Goal: Information Seeking & Learning: Learn about a topic

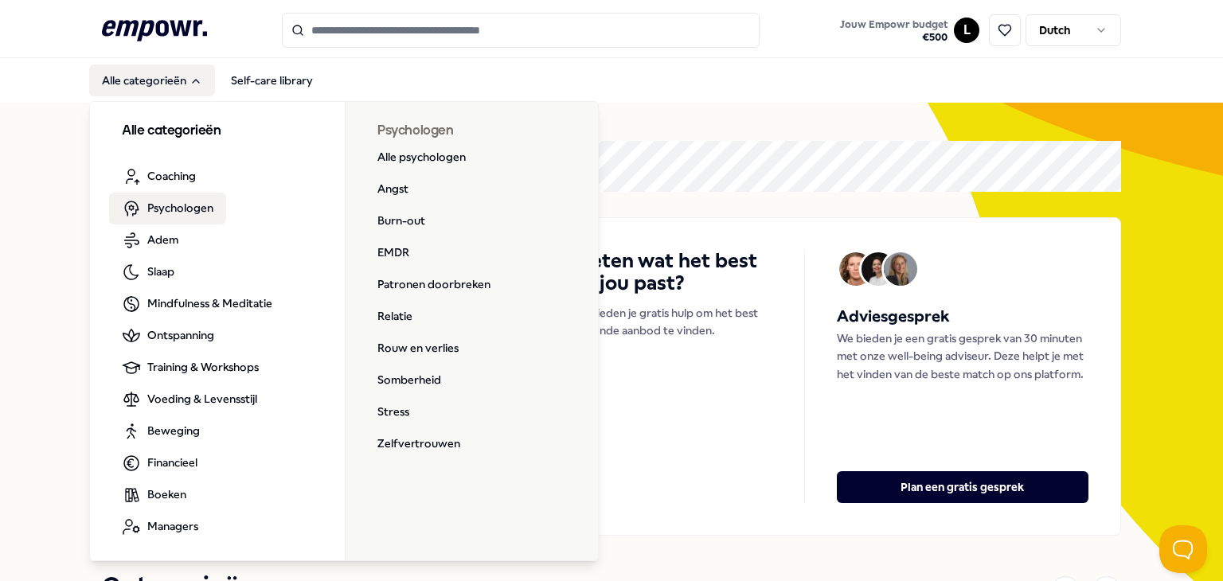
click at [166, 205] on span "Psychologen" at bounding box center [180, 208] width 66 height 18
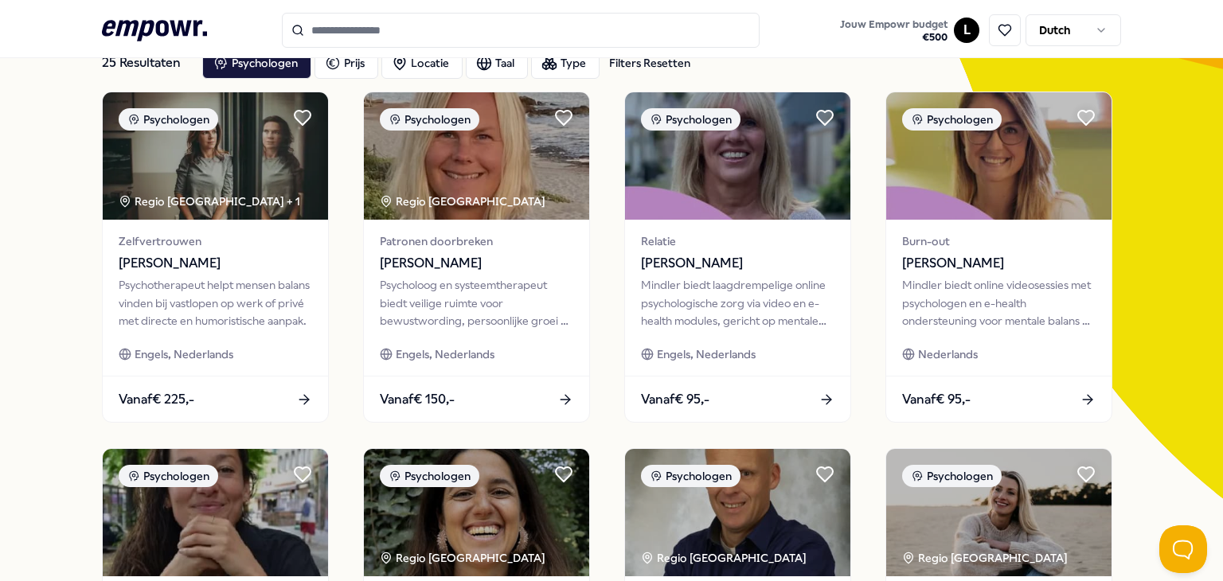
scroll to position [80, 0]
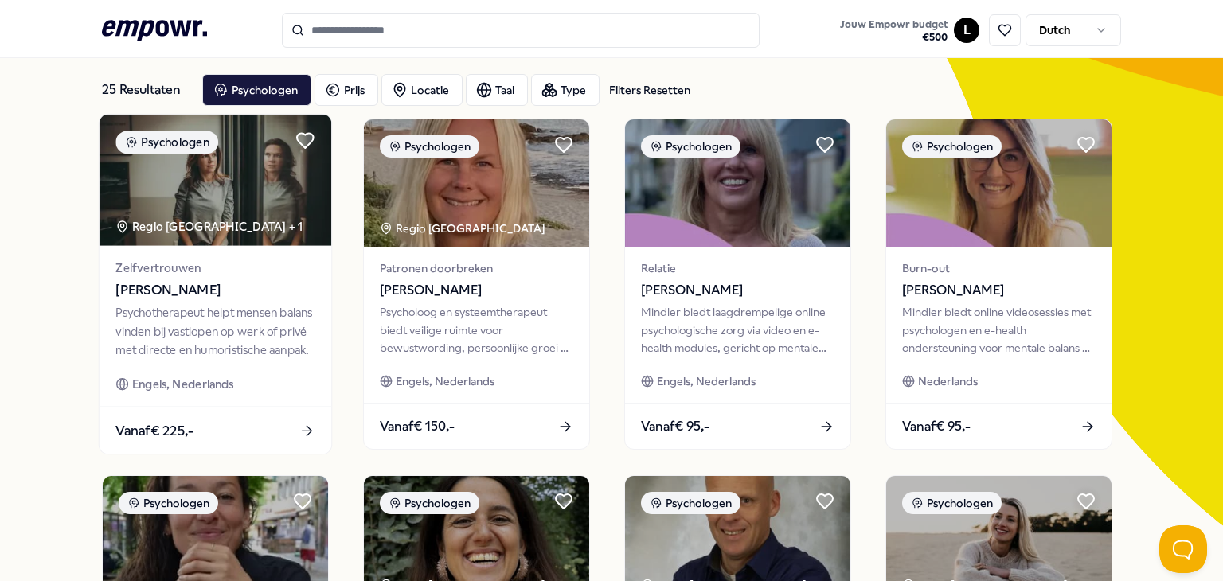
click at [185, 203] on img at bounding box center [216, 180] width 232 height 131
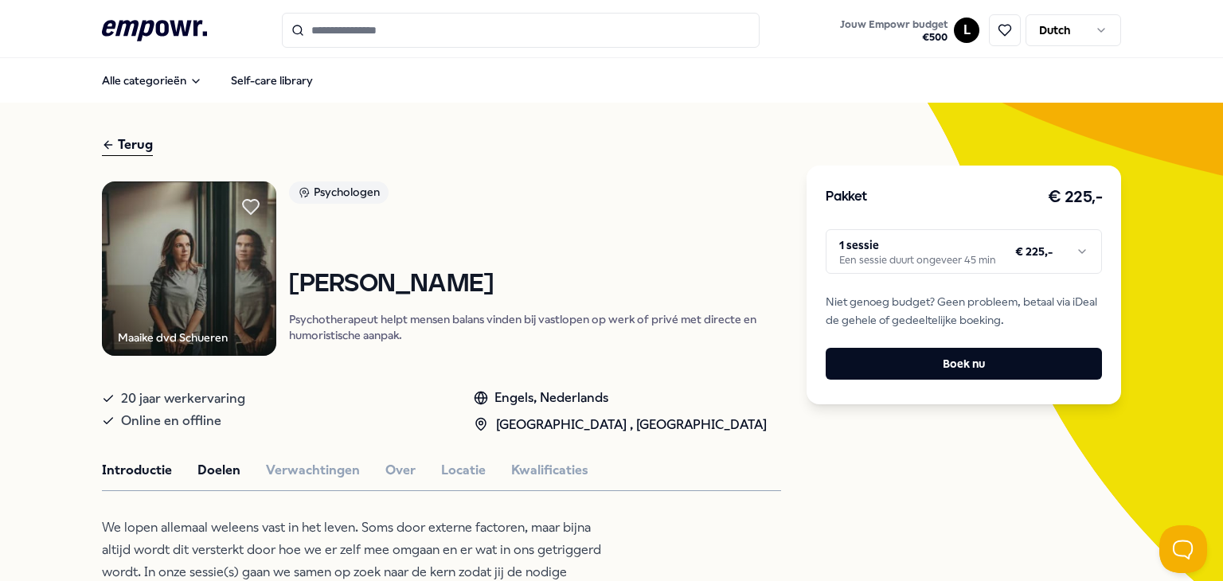
click at [207, 479] on button "Doelen" at bounding box center [218, 470] width 43 height 21
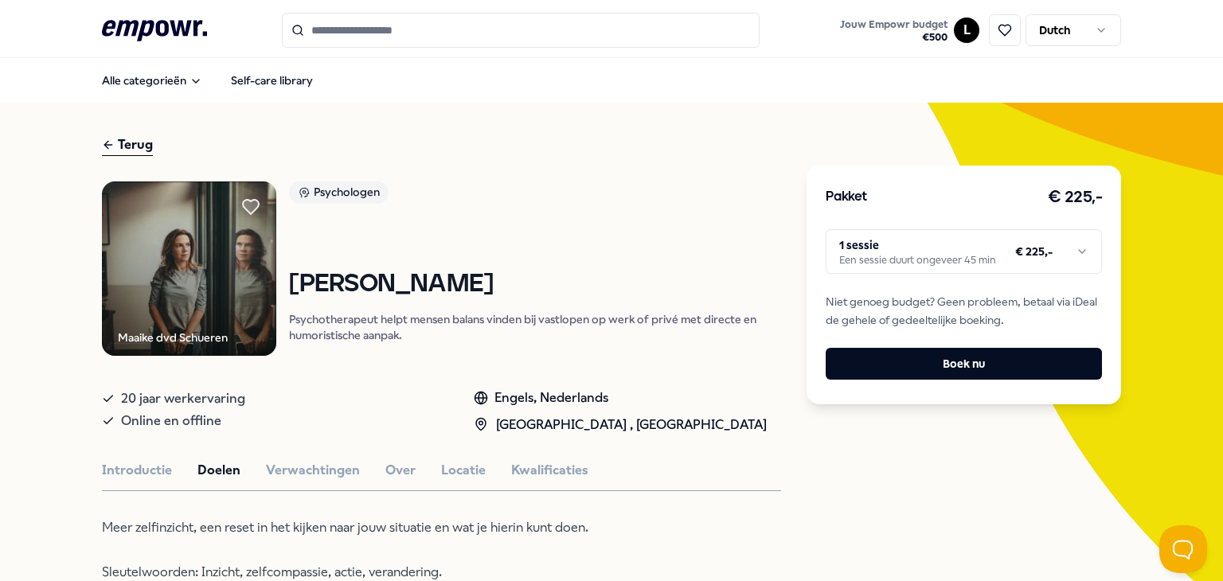
scroll to position [318, 0]
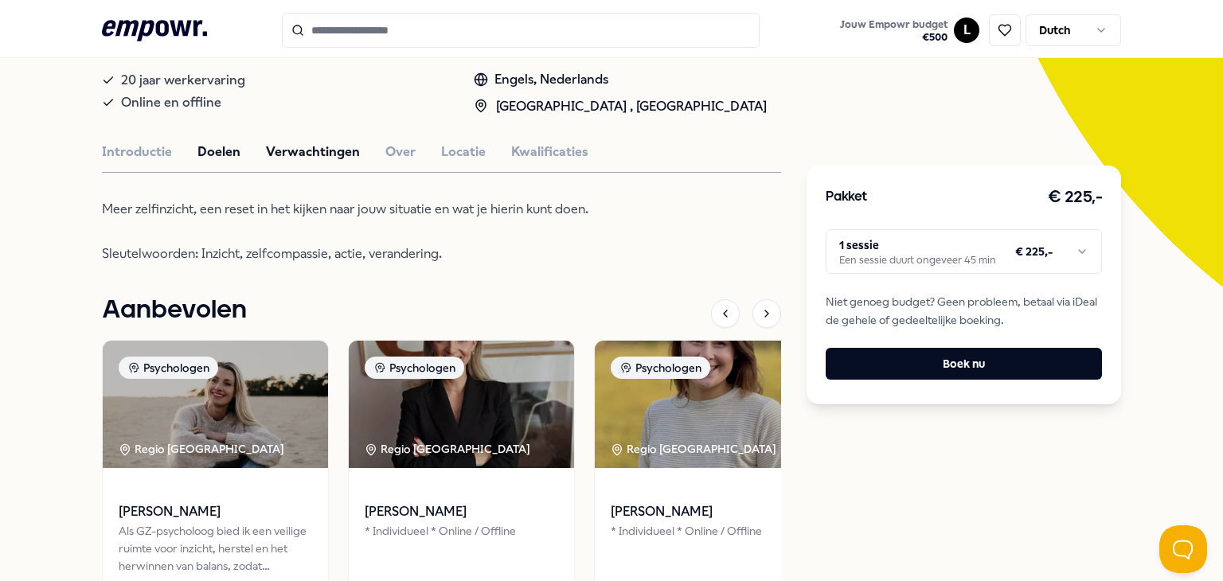
click at [293, 149] on button "Verwachtingen" at bounding box center [313, 152] width 94 height 21
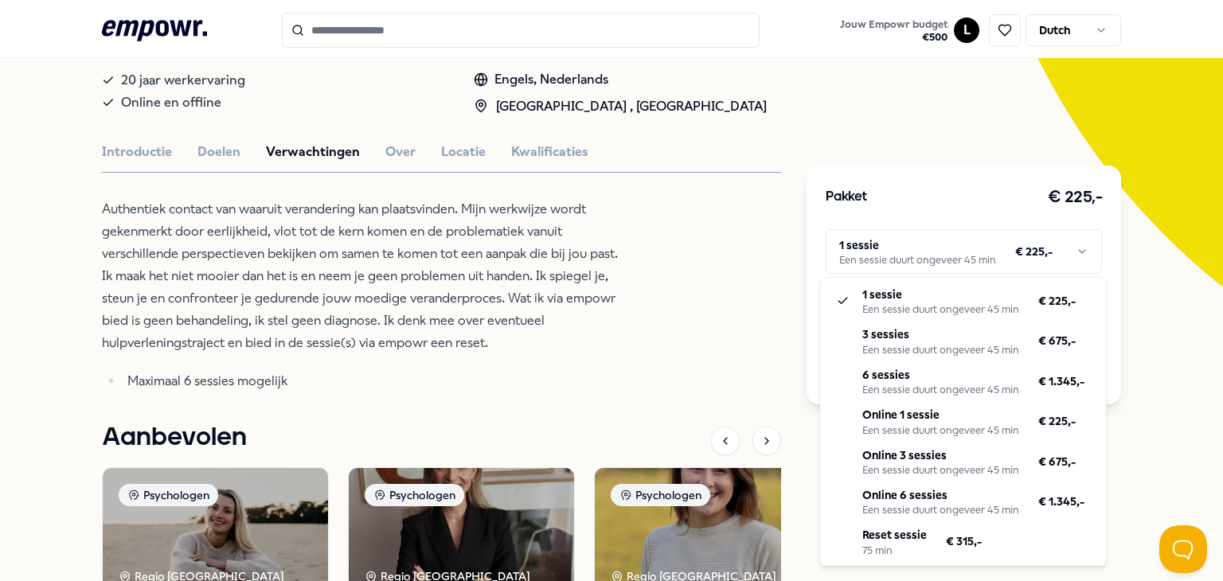
click at [1056, 248] on html ".empowr-logo_svg__cls-1{fill:#03032f} Jouw Empowr budget € 500 L Dutch Alle cat…" at bounding box center [611, 290] width 1223 height 581
click at [592, 244] on html ".empowr-logo_svg__cls-1{fill:#03032f} Jouw Empowr budget € 500 L Dutch Alle cat…" at bounding box center [611, 290] width 1223 height 581
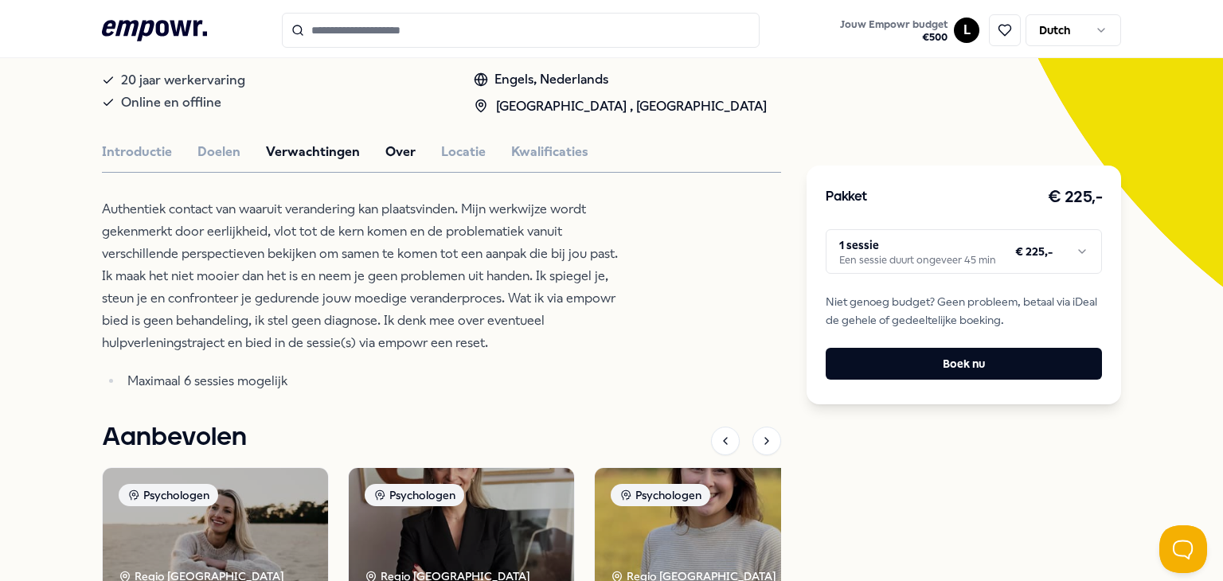
click at [395, 158] on button "Over" at bounding box center [400, 152] width 30 height 21
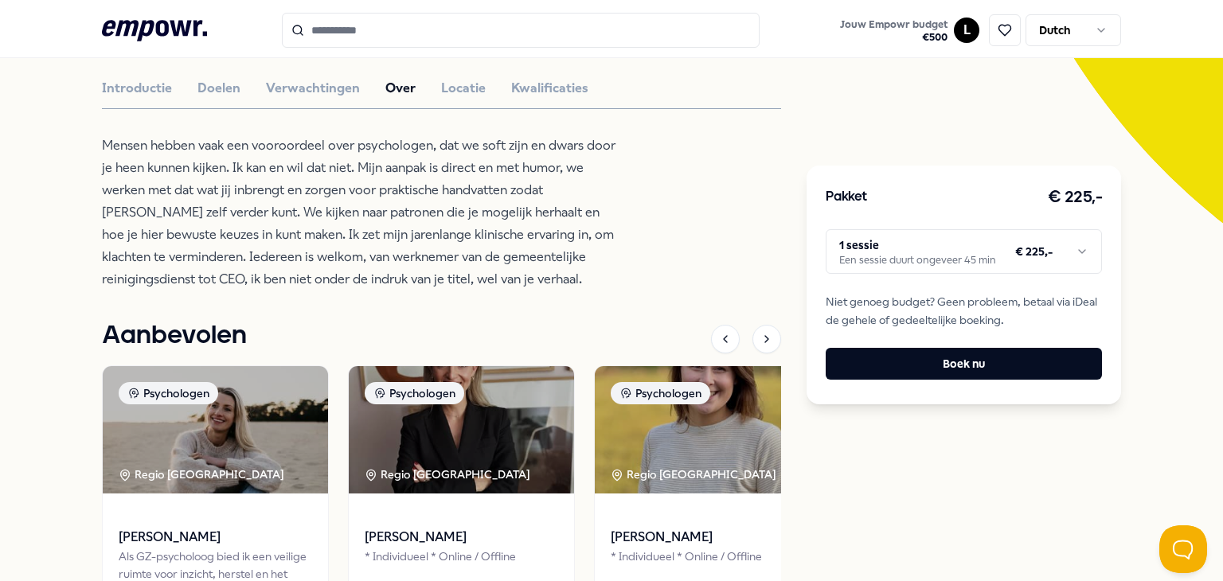
scroll to position [478, 0]
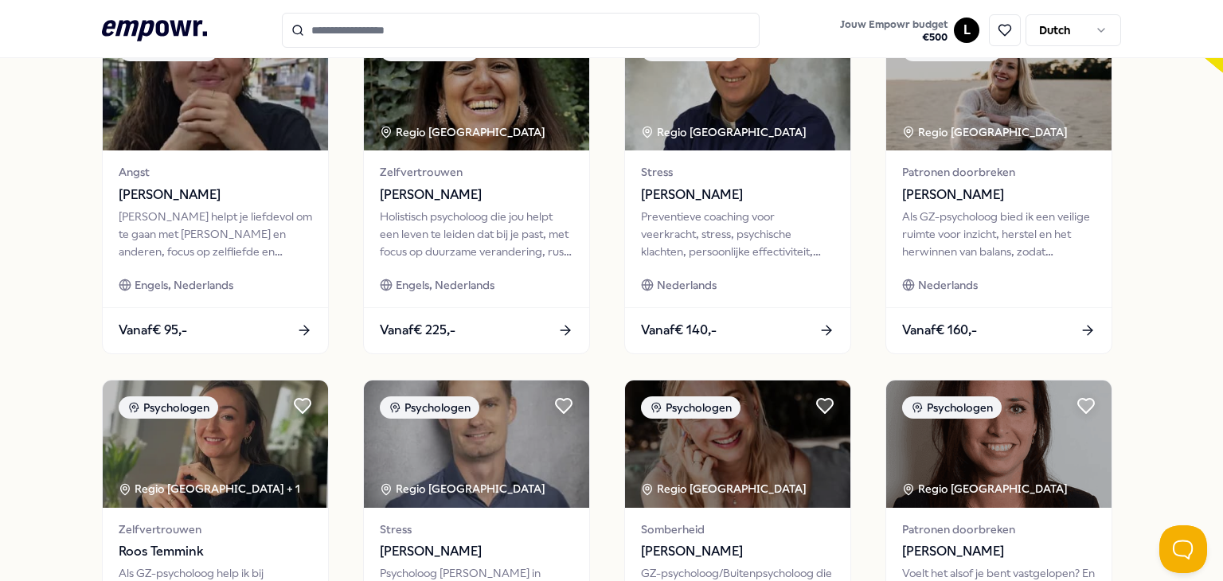
scroll to position [637, 0]
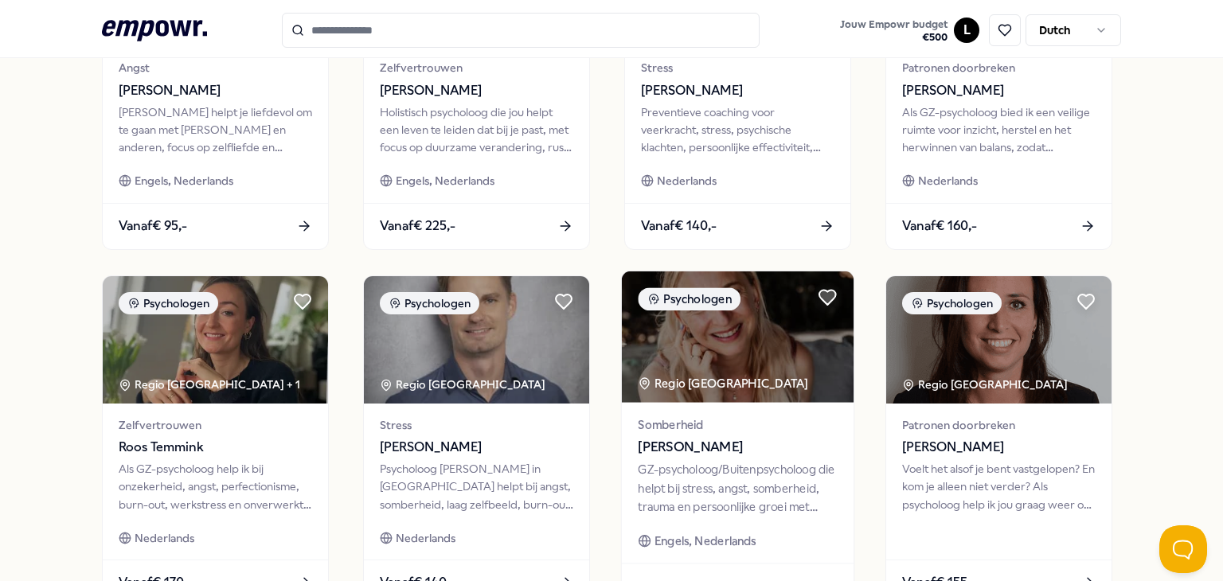
click at [777, 379] on img at bounding box center [738, 336] width 232 height 131
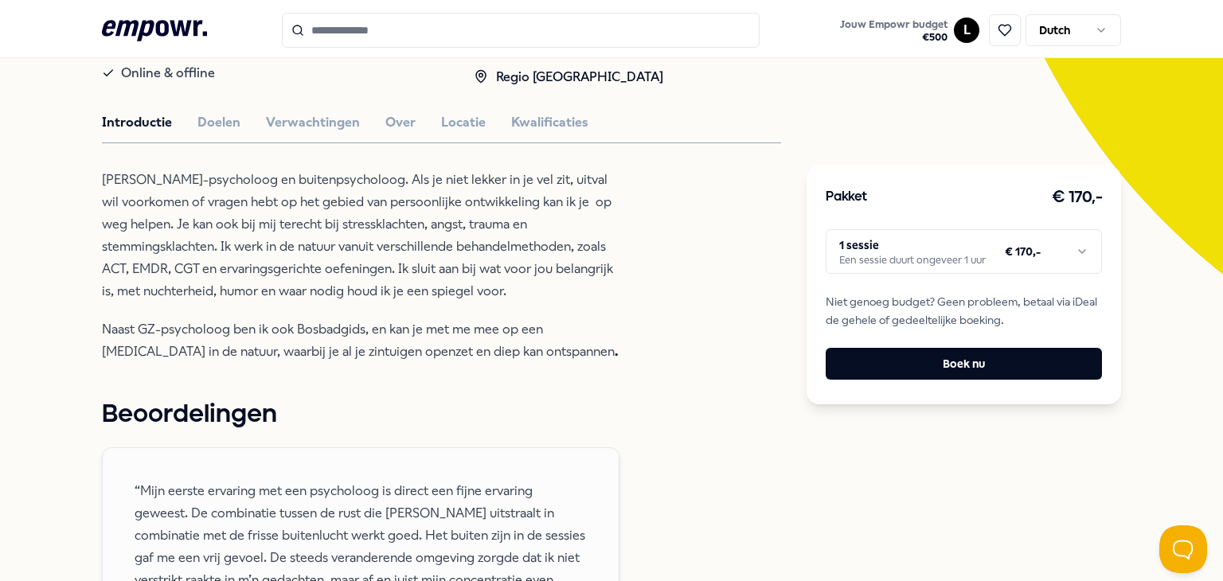
scroll to position [341, 0]
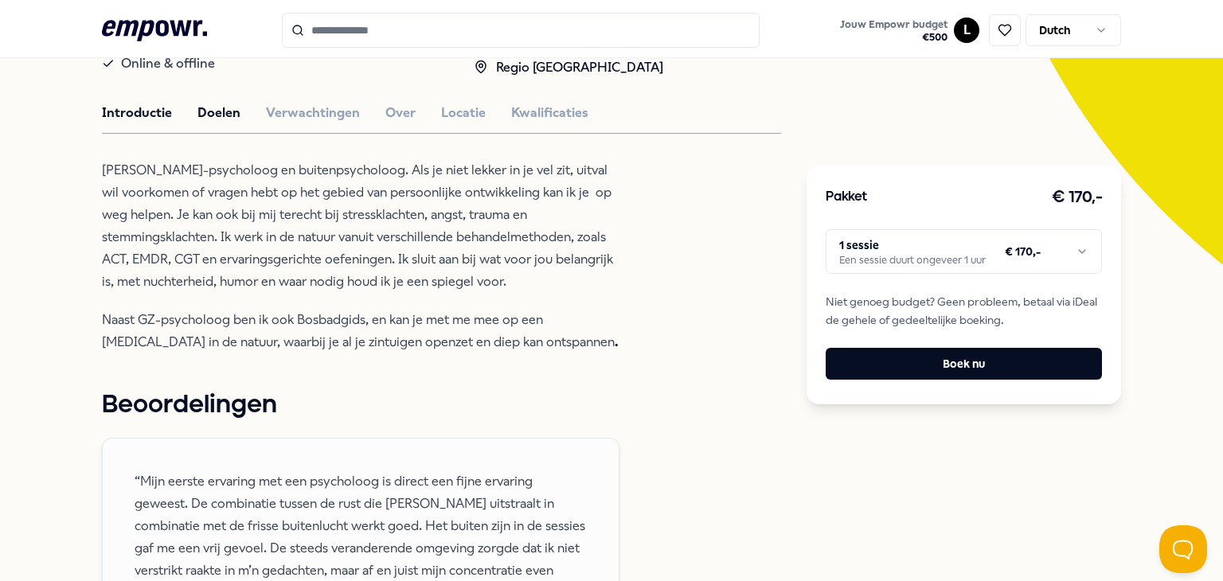
click at [218, 115] on button "Doelen" at bounding box center [218, 113] width 43 height 21
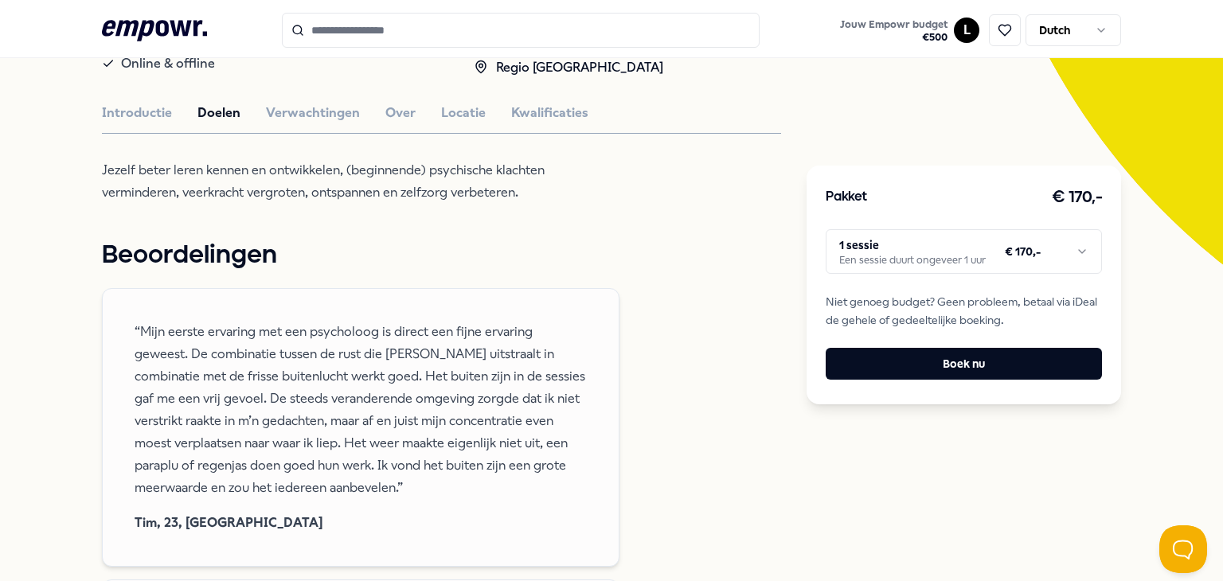
click at [908, 232] on html ".empowr-logo_svg__cls-1{fill:#03032f} Jouw Empowr budget € 500 L Dutch Alle cat…" at bounding box center [611, 290] width 1223 height 581
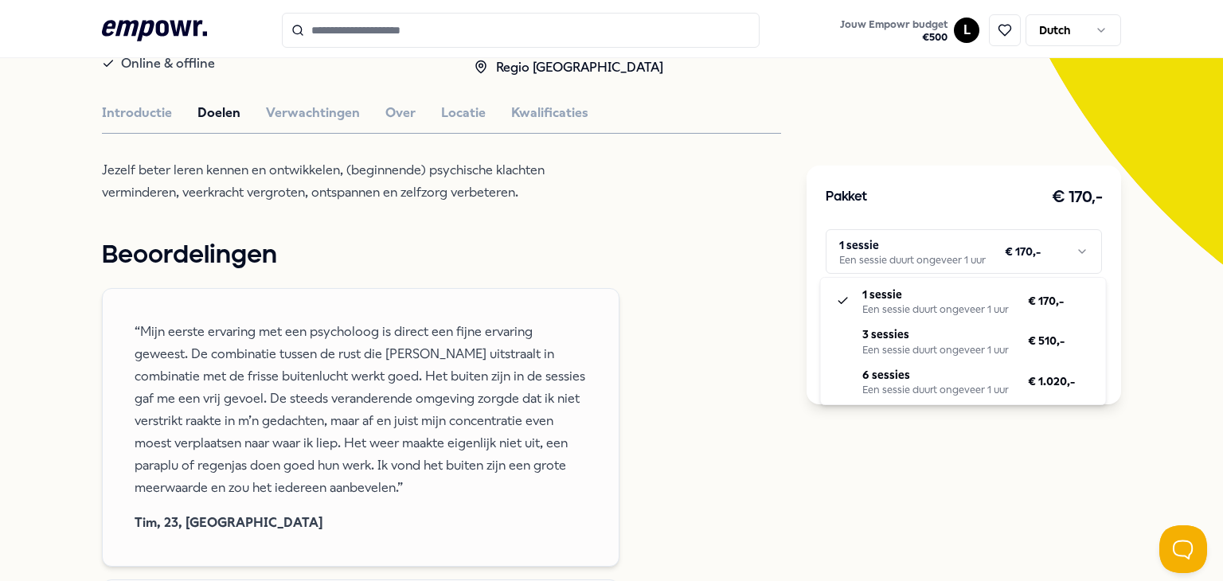
click at [599, 275] on html ".empowr-logo_svg__cls-1{fill:#03032f} Jouw Empowr budget € 500 L Dutch Alle cat…" at bounding box center [611, 290] width 1223 height 581
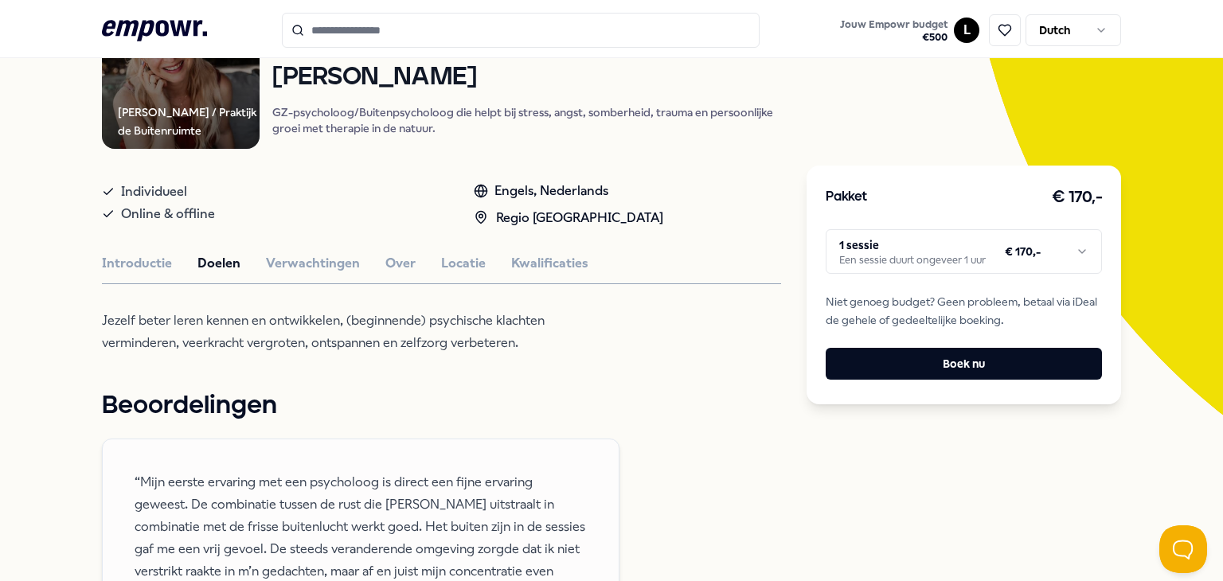
scroll to position [182, 0]
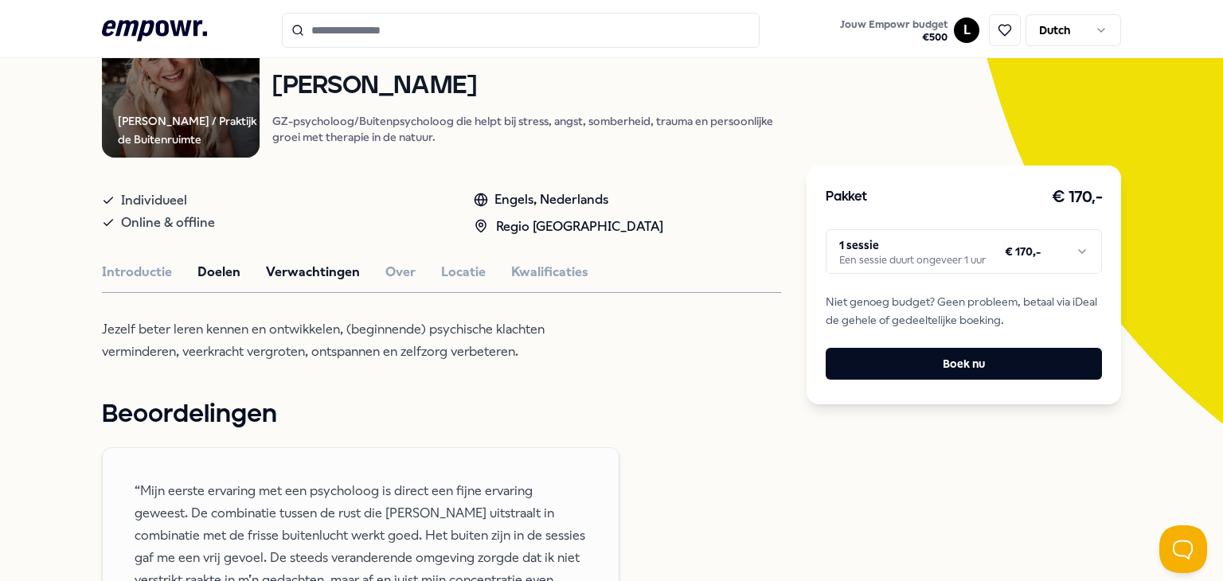
click at [281, 278] on button "Verwachtingen" at bounding box center [313, 272] width 94 height 21
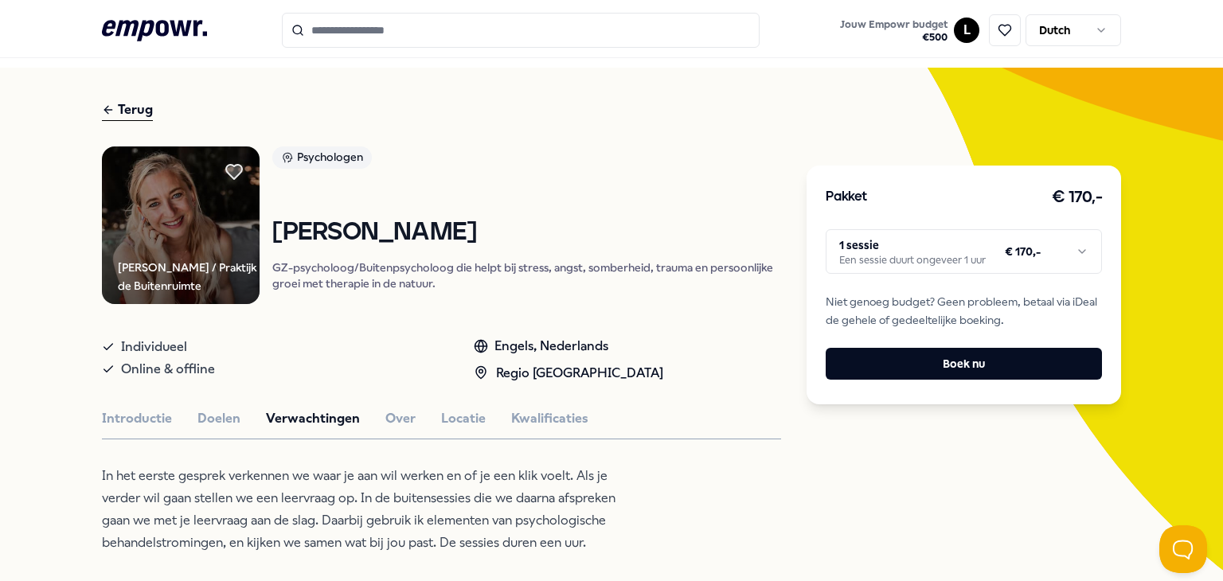
scroll to position [22, 0]
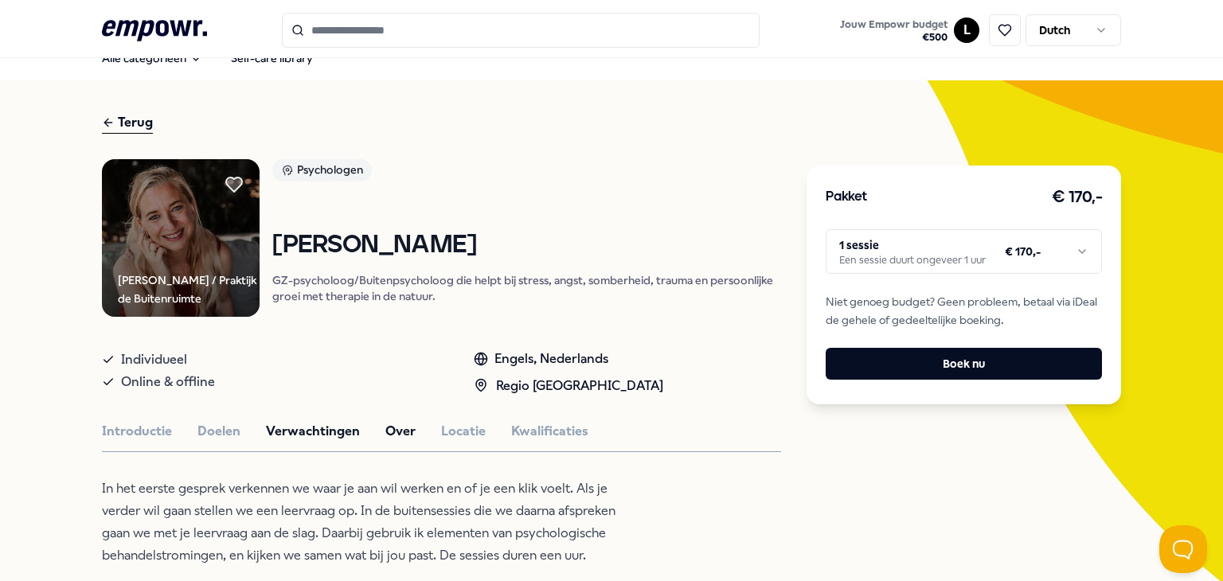
click at [372, 430] on div "Introductie Doelen Verwachtingen Over Locatie Kwalificaties" at bounding box center [441, 431] width 679 height 21
click at [386, 426] on button "Over" at bounding box center [400, 431] width 30 height 21
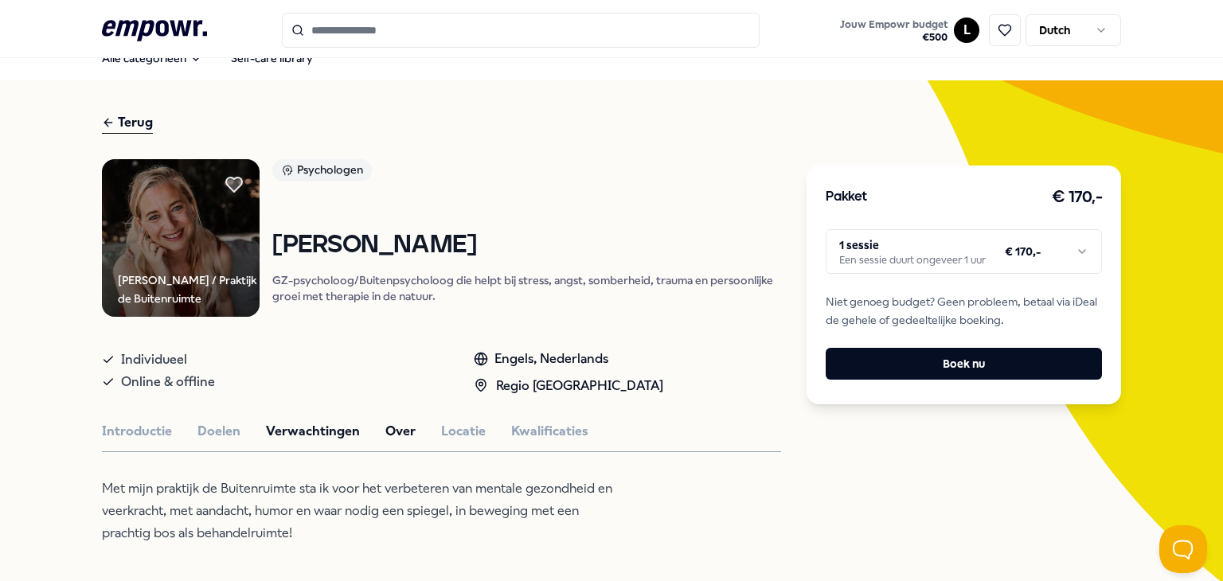
click at [325, 430] on button "Verwachtingen" at bounding box center [313, 431] width 94 height 21
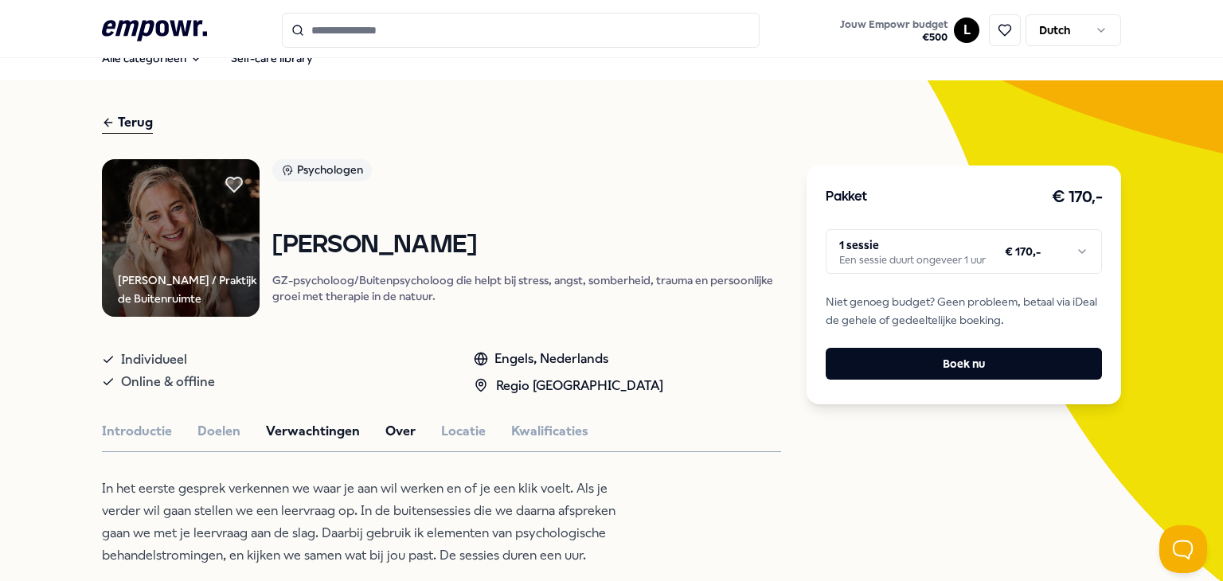
click at [400, 429] on button "Over" at bounding box center [400, 431] width 30 height 21
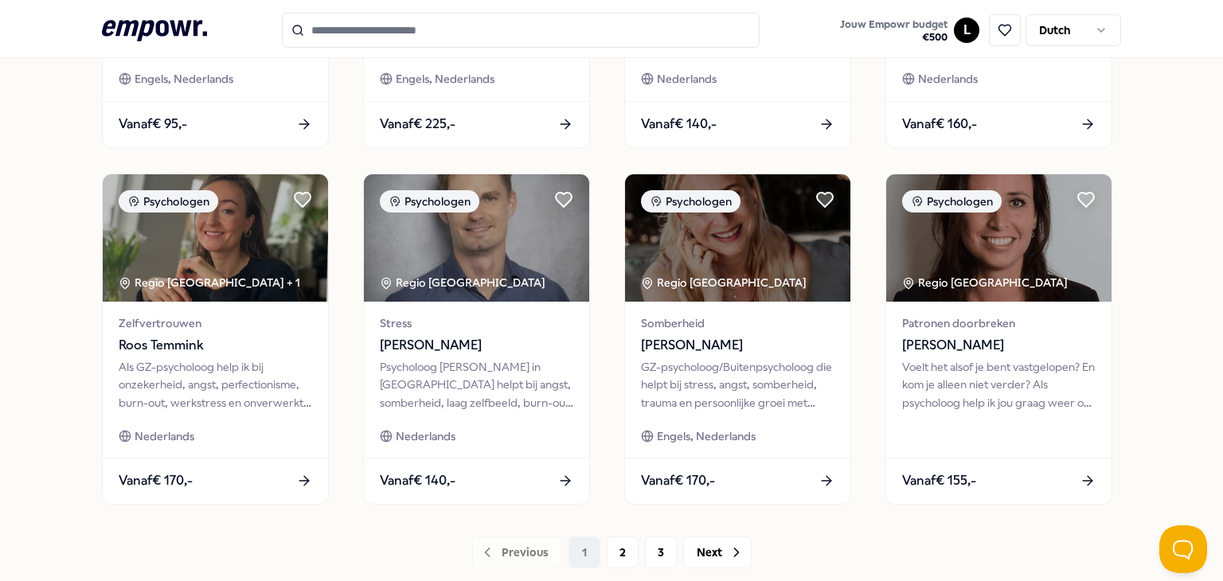
scroll to position [818, 0]
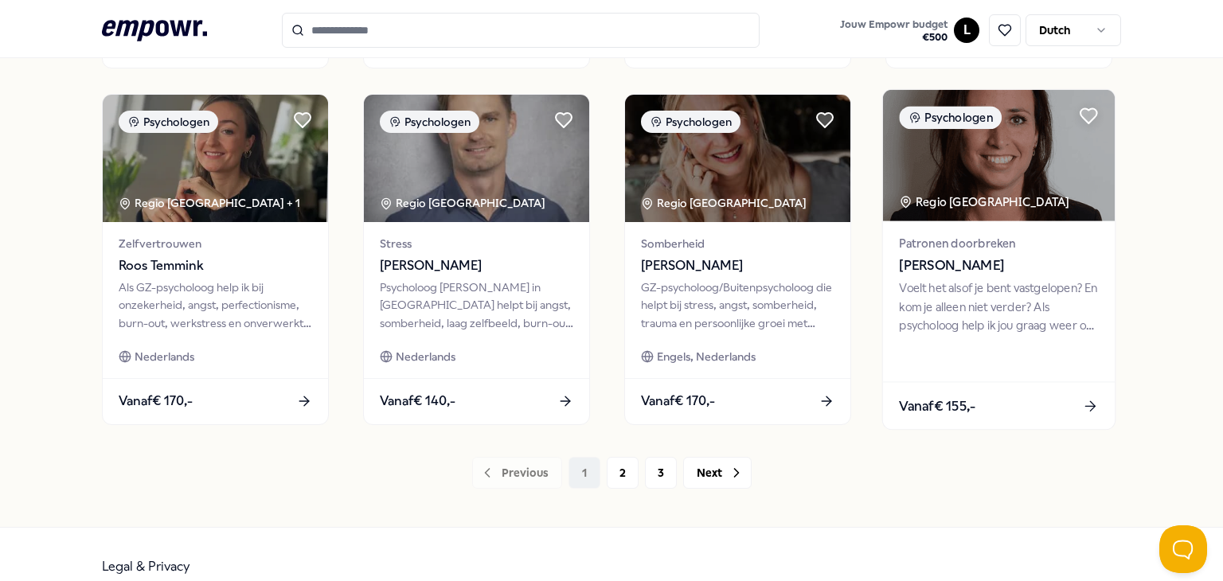
click at [1028, 176] on img at bounding box center [999, 155] width 232 height 131
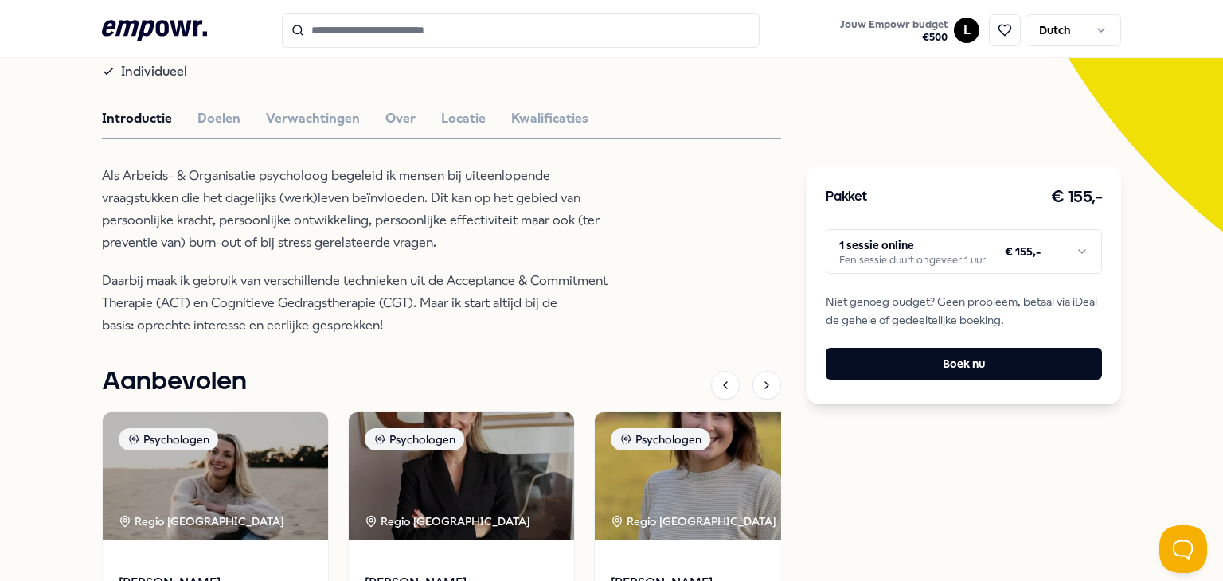
scroll to position [420, 0]
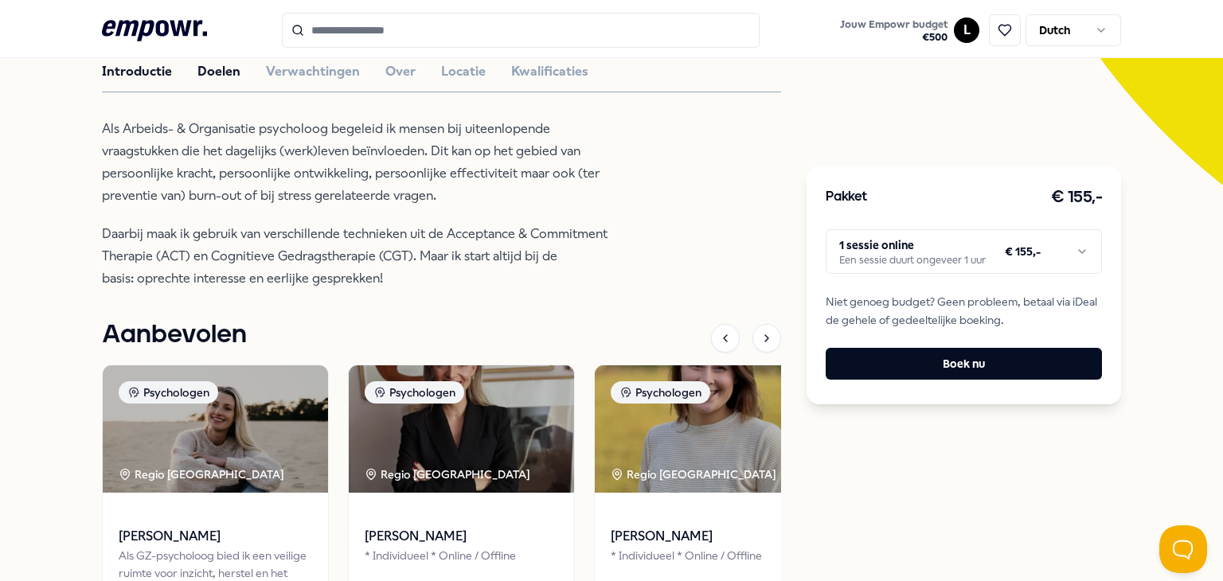
click at [209, 64] on button "Doelen" at bounding box center [218, 71] width 43 height 21
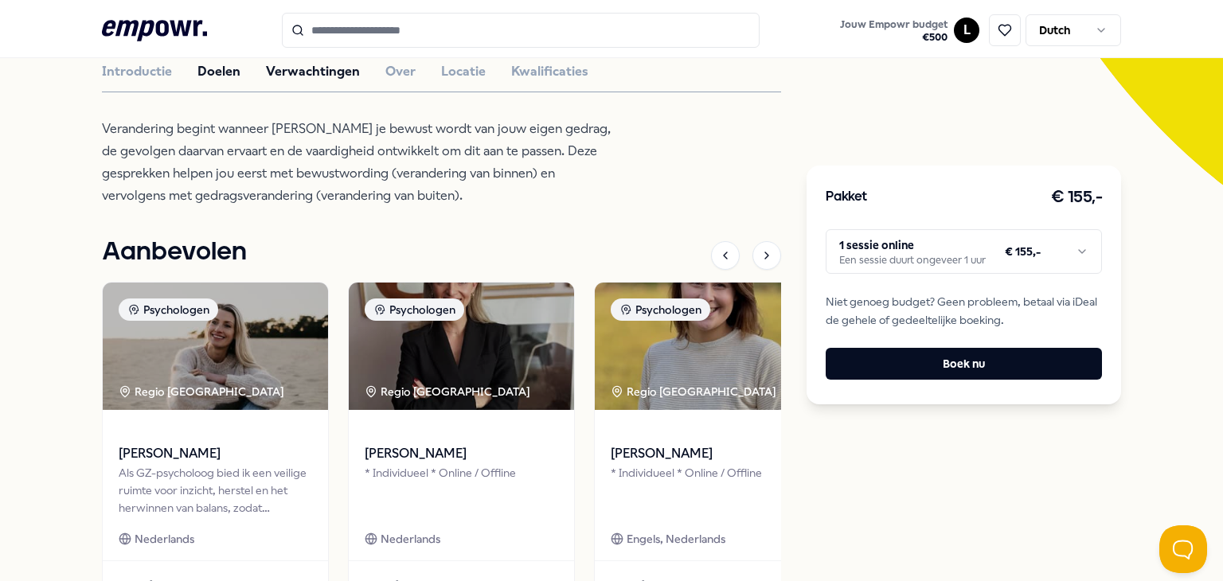
click at [324, 71] on button "Verwachtingen" at bounding box center [313, 71] width 94 height 21
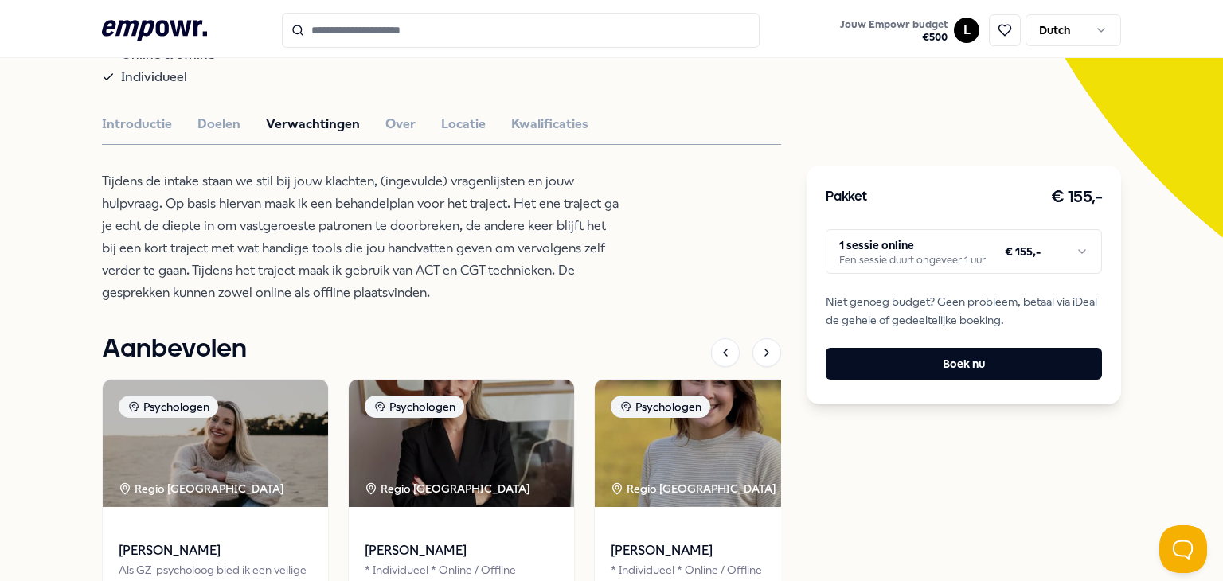
scroll to position [261, 0]
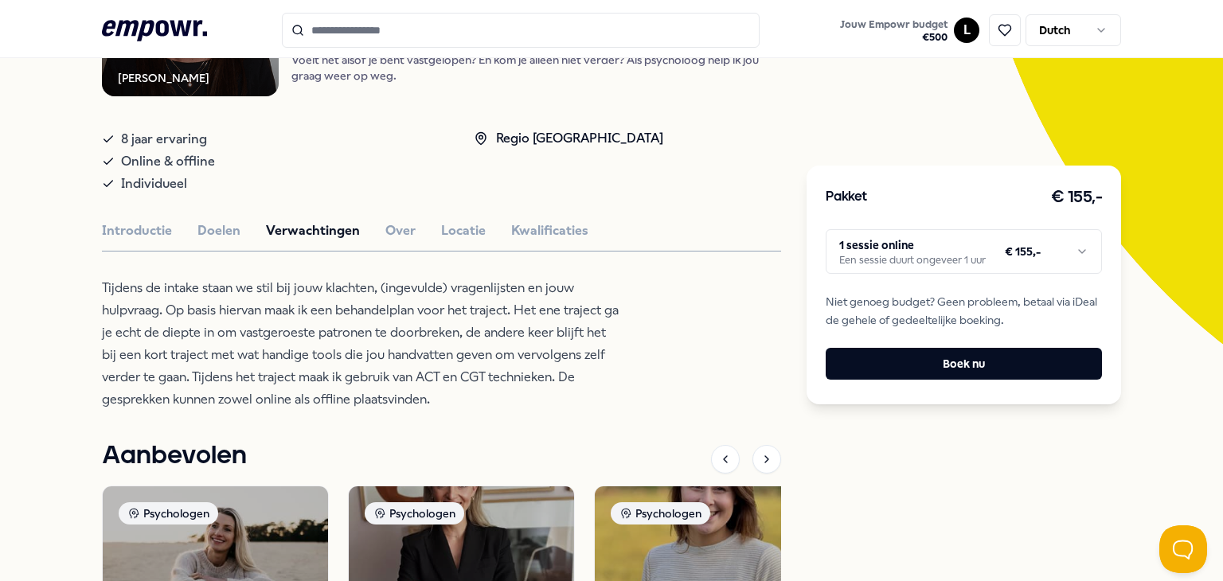
drag, startPoint x: 456, startPoint y: 399, endPoint x: 0, endPoint y: 278, distance: 471.9
click at [0, 278] on div "Terug [PERSON_NAME] Psychologen [PERSON_NAME] het alsof je bent vastgelopen? En…" at bounding box center [611, 353] width 1223 height 1023
click at [401, 232] on button "Over" at bounding box center [400, 231] width 30 height 21
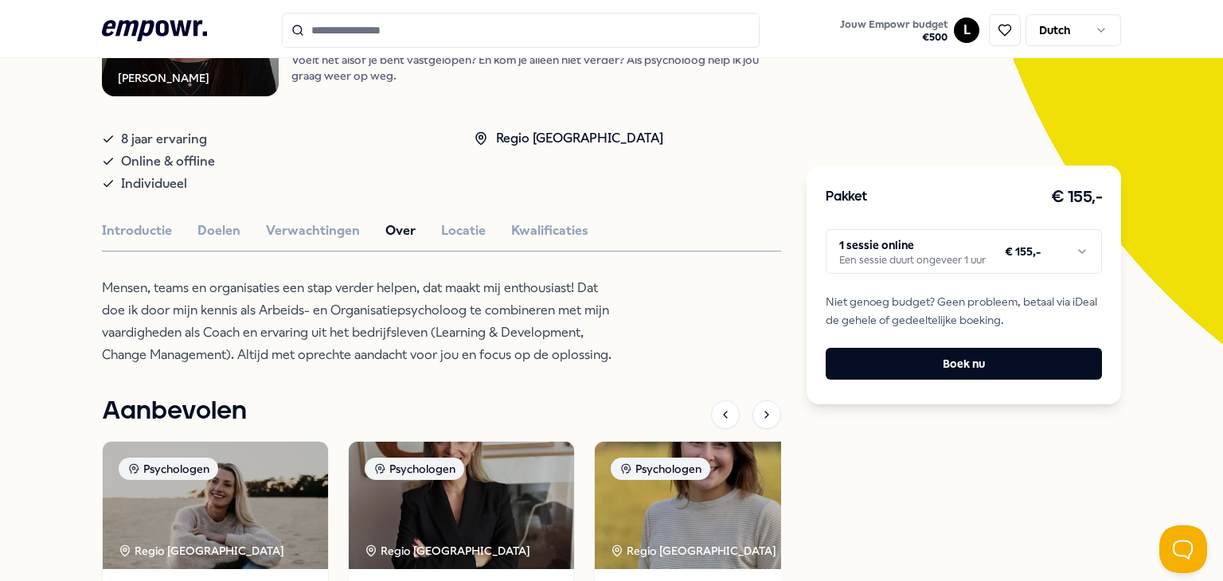
click at [476, 227] on div "Introductie Doelen Verwachtingen Over Locatie Kwalificaties" at bounding box center [441, 231] width 679 height 21
click at [467, 229] on button "Locatie" at bounding box center [463, 231] width 45 height 21
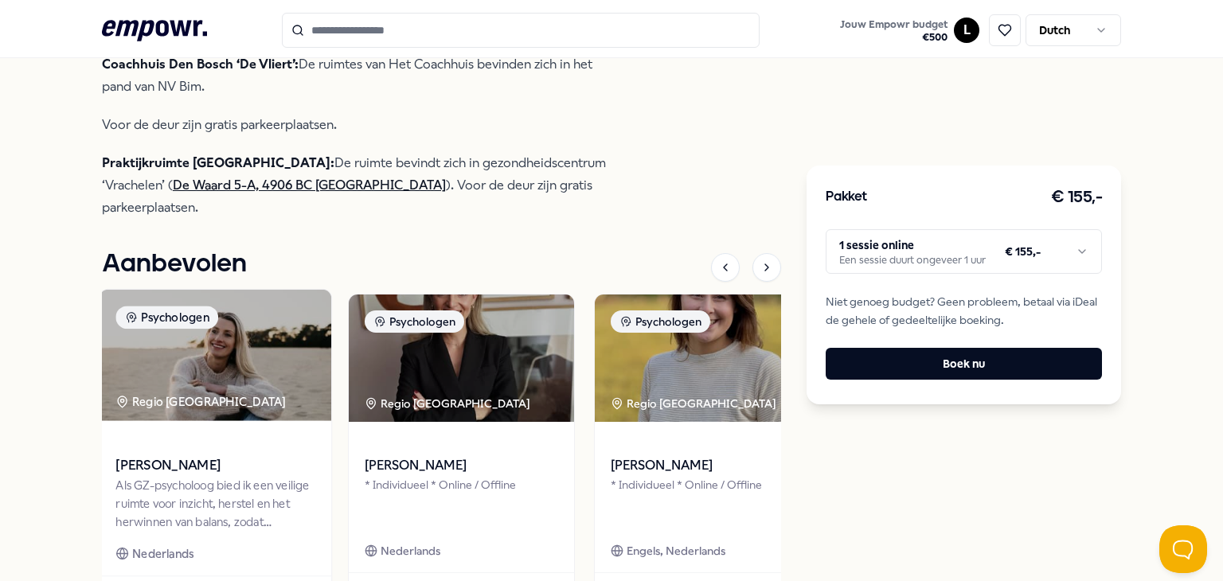
scroll to position [659, 0]
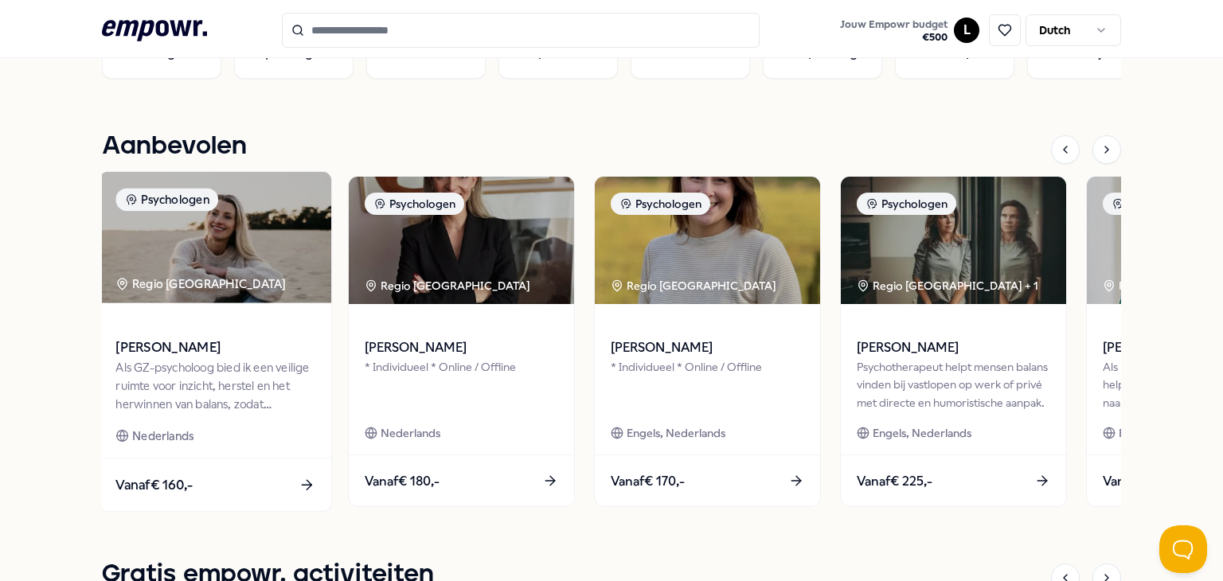
scroll to position [659, 0]
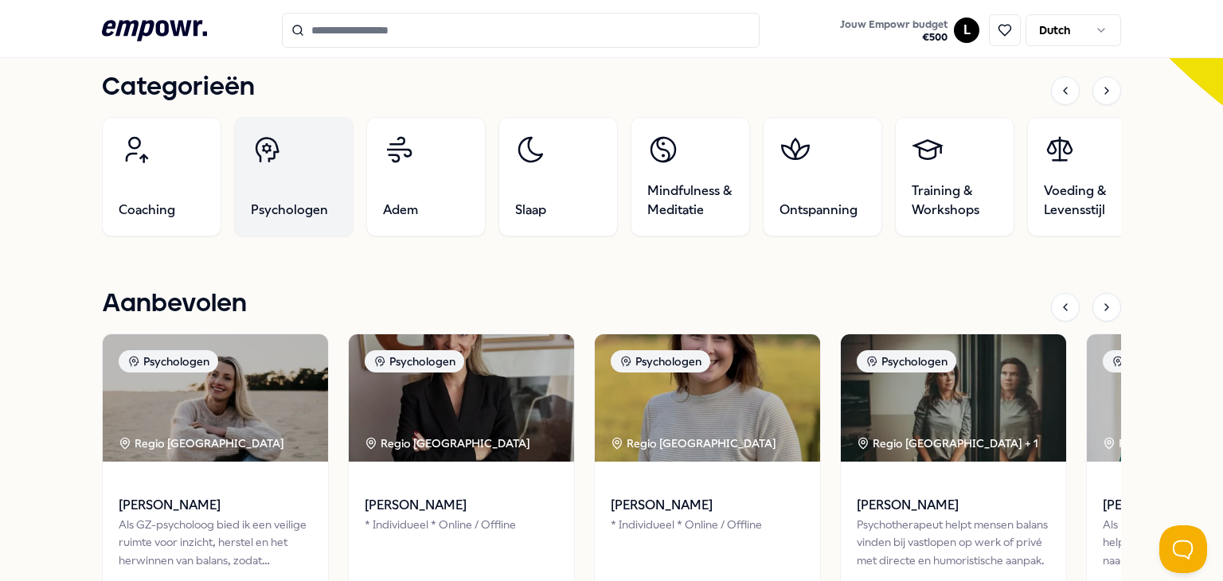
click at [282, 189] on link "Psychologen" at bounding box center [293, 176] width 119 height 119
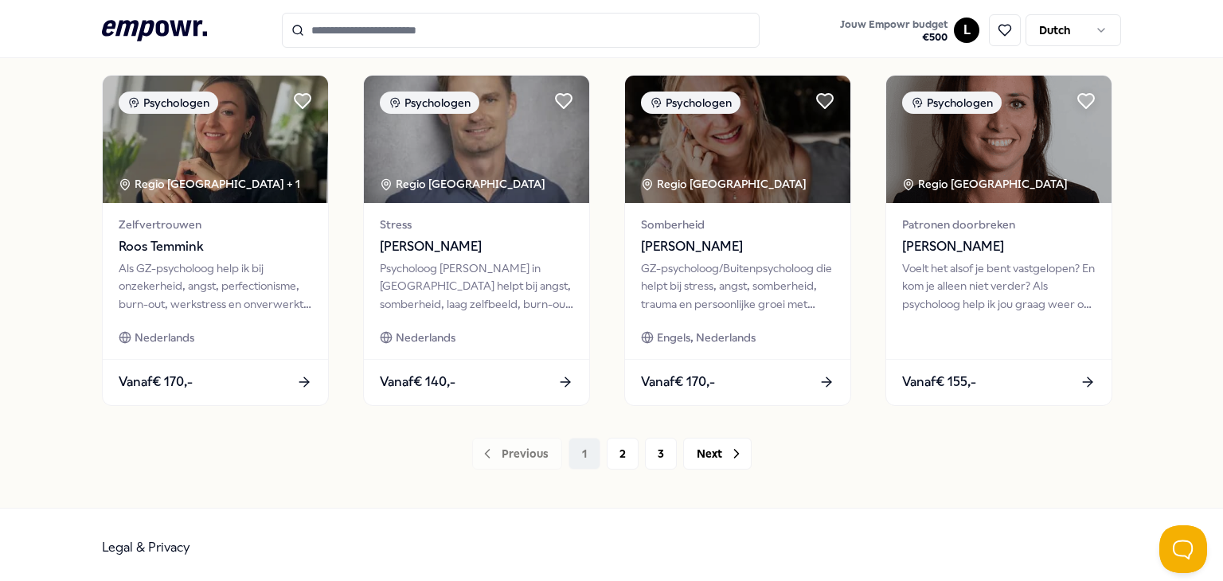
scroll to position [842, 0]
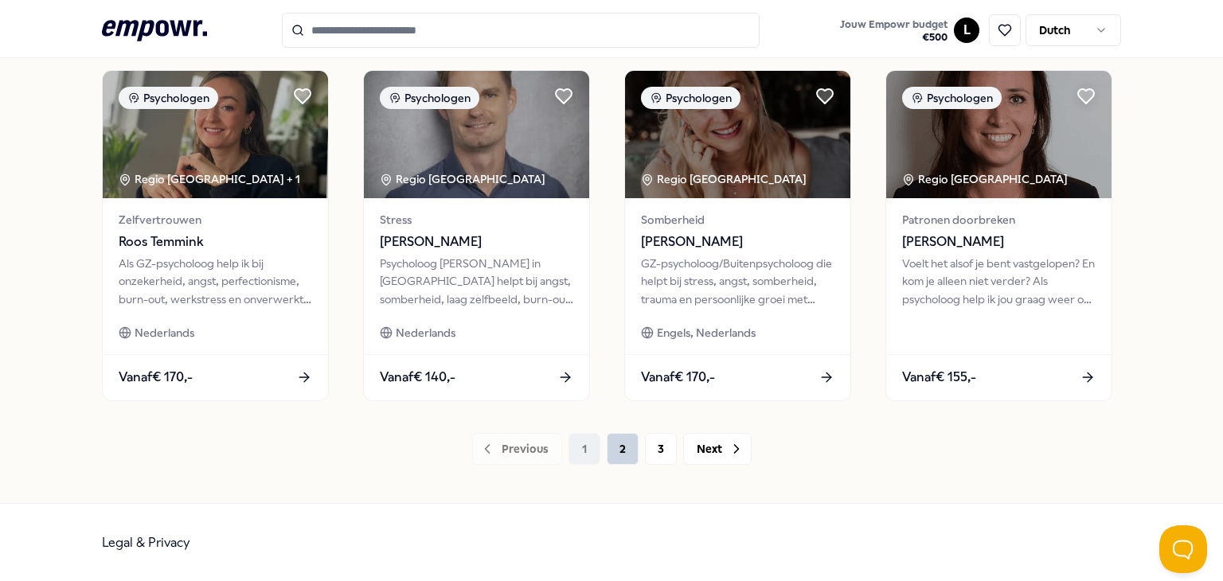
click at [615, 449] on button "2" at bounding box center [623, 449] width 32 height 32
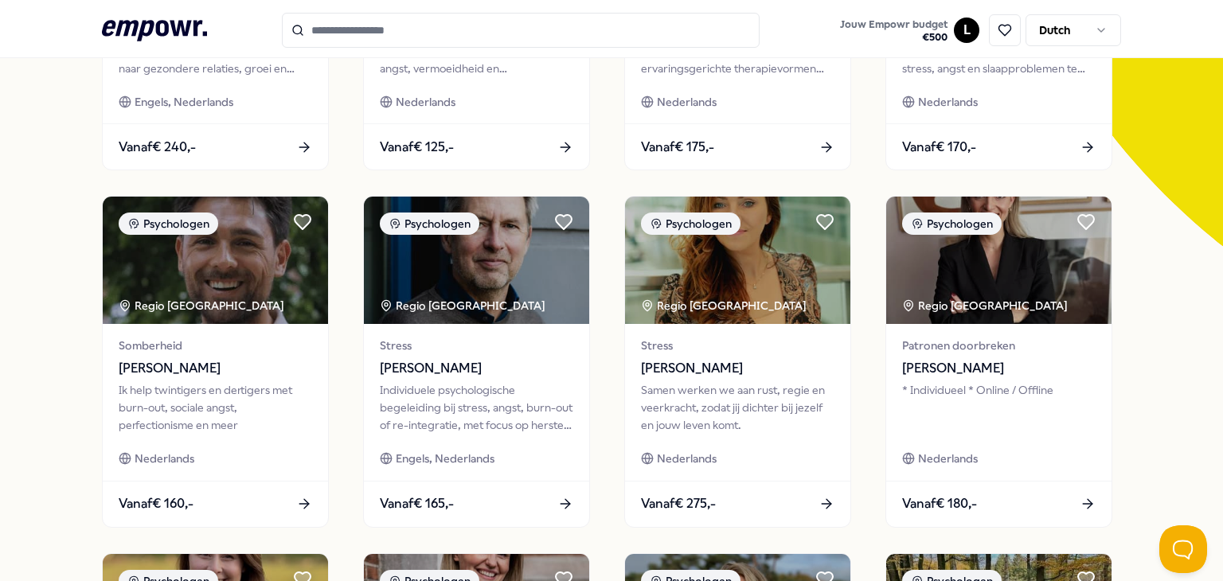
scroll to position [398, 0]
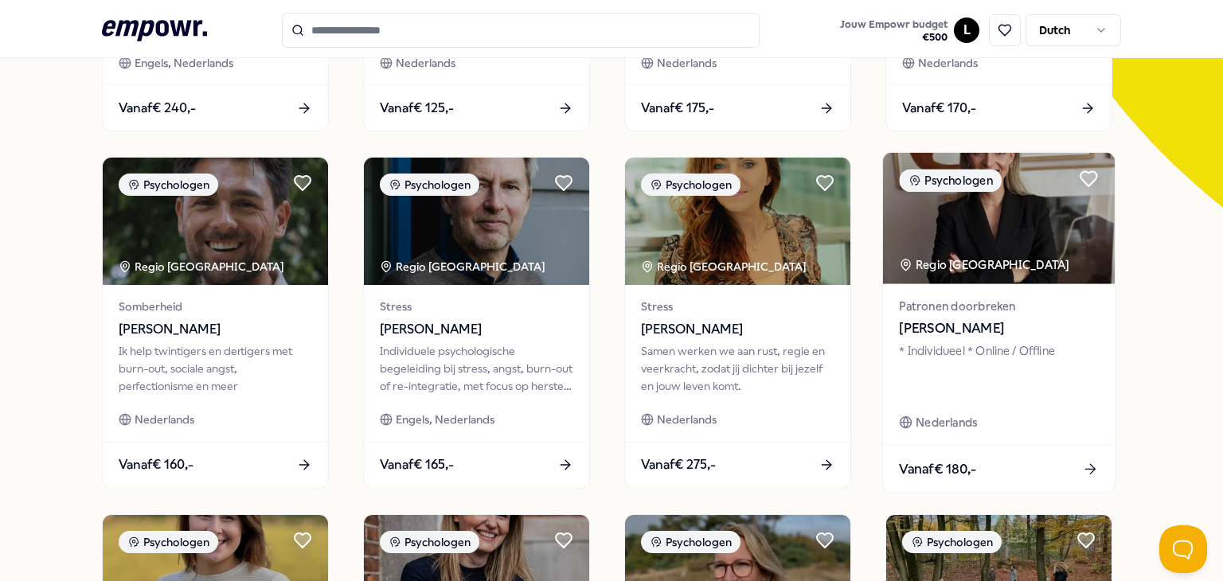
click at [988, 265] on div "Regio [GEOGRAPHIC_DATA]" at bounding box center [985, 265] width 173 height 18
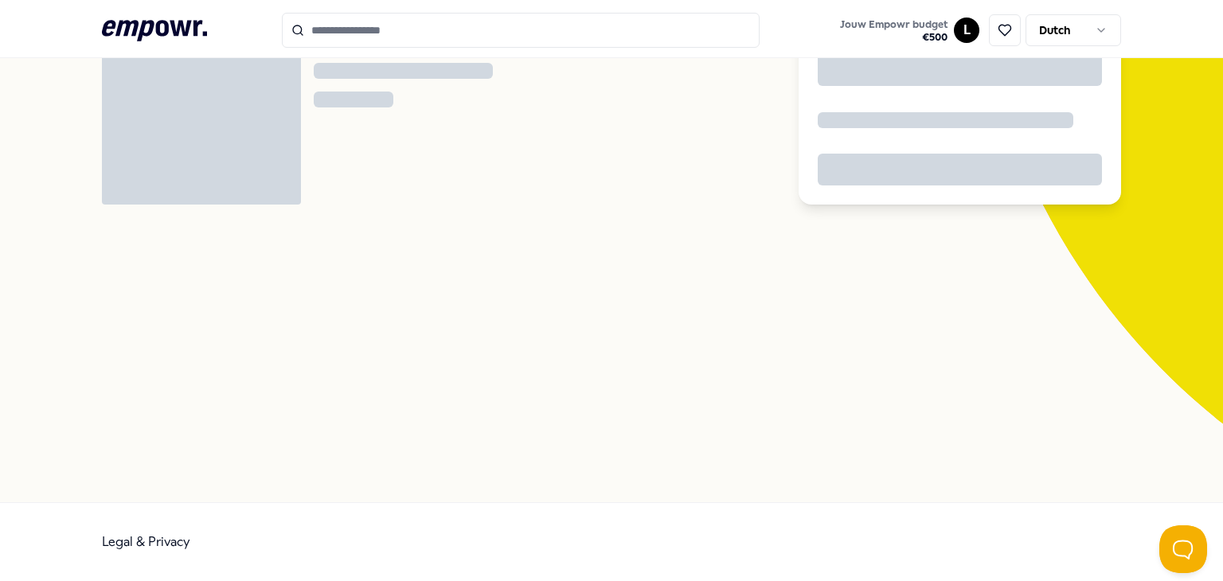
scroll to position [102, 0]
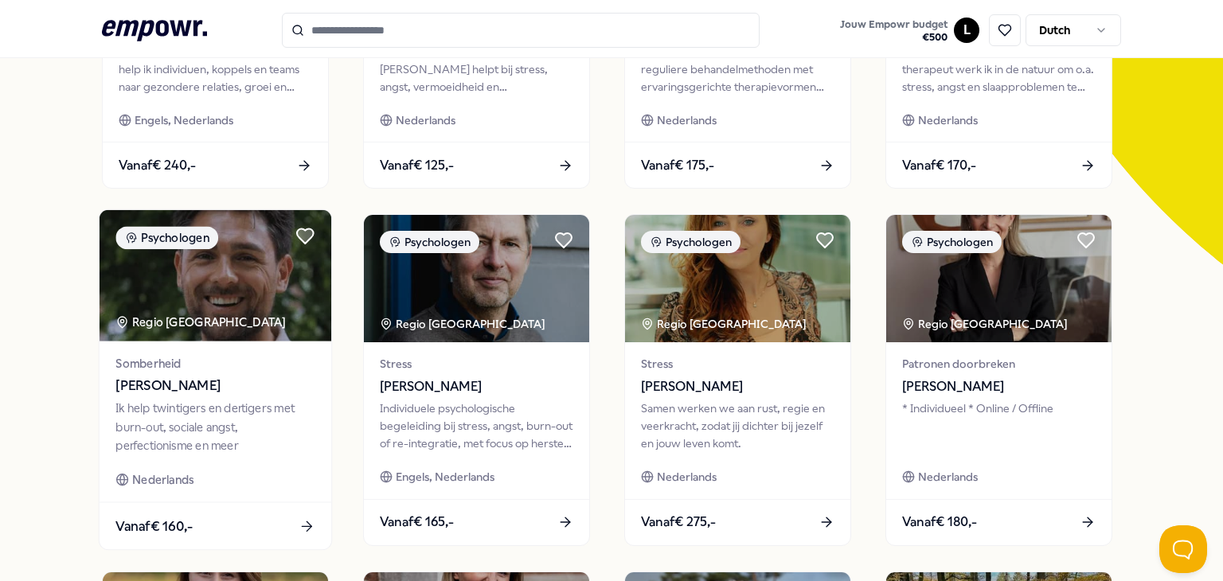
click at [223, 310] on img at bounding box center [216, 275] width 232 height 131
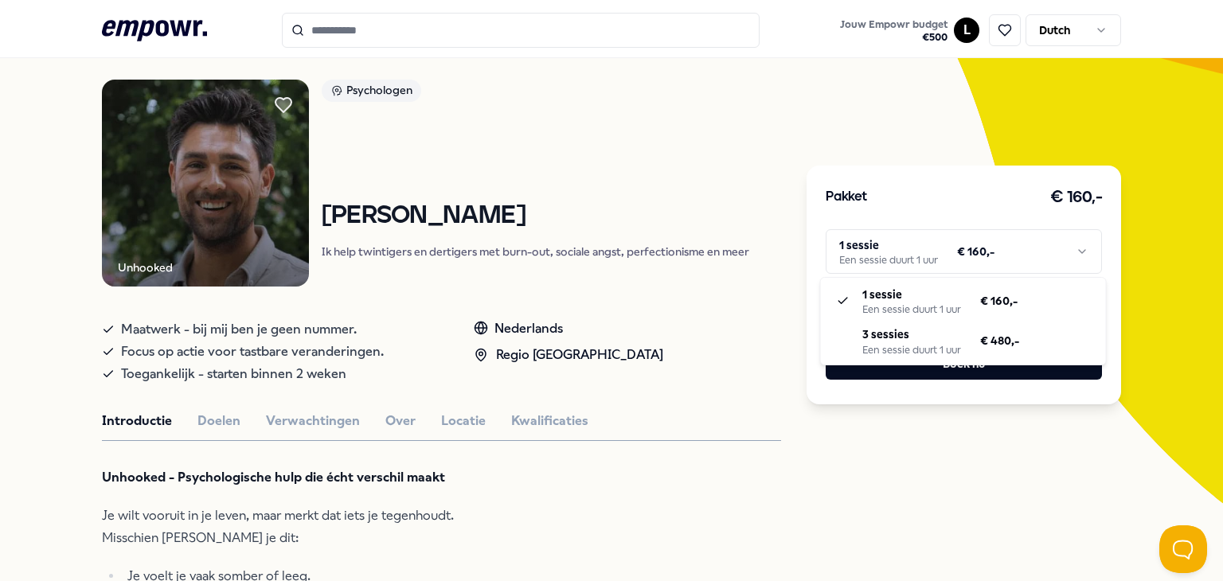
click at [936, 259] on html ".empowr-logo_svg__cls-1{fill:#03032f} Jouw Empowr budget € 500 L Dutch Alle cat…" at bounding box center [611, 290] width 1223 height 581
click at [669, 341] on html ".empowr-logo_svg__cls-1{fill:#03032f} Jouw Empowr budget € 500 L Dutch Alle cat…" at bounding box center [611, 290] width 1223 height 581
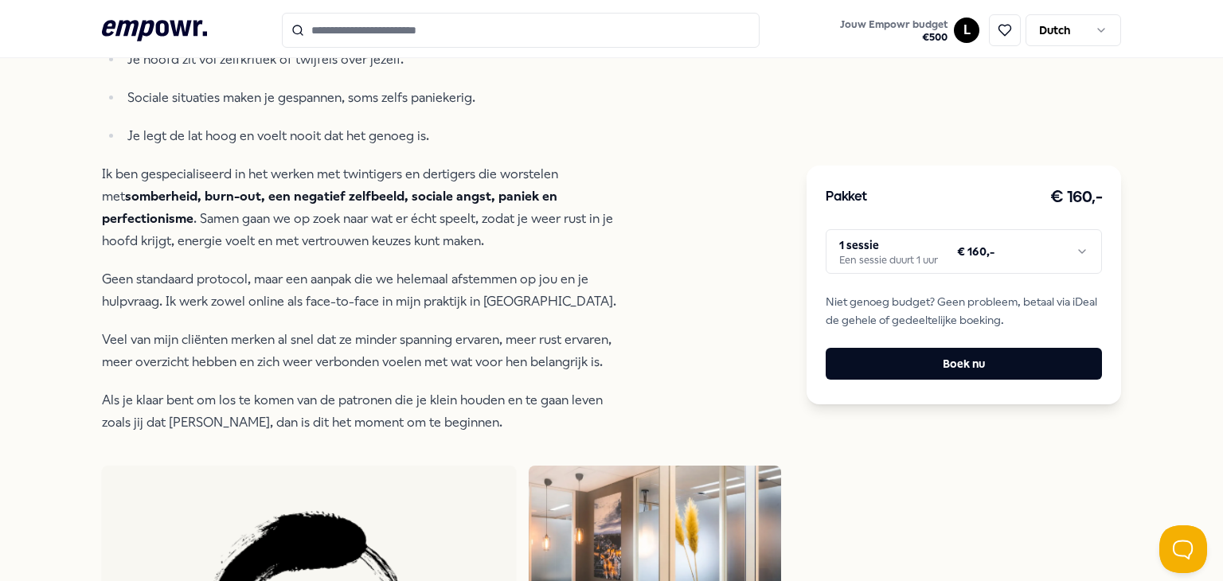
scroll to position [659, 0]
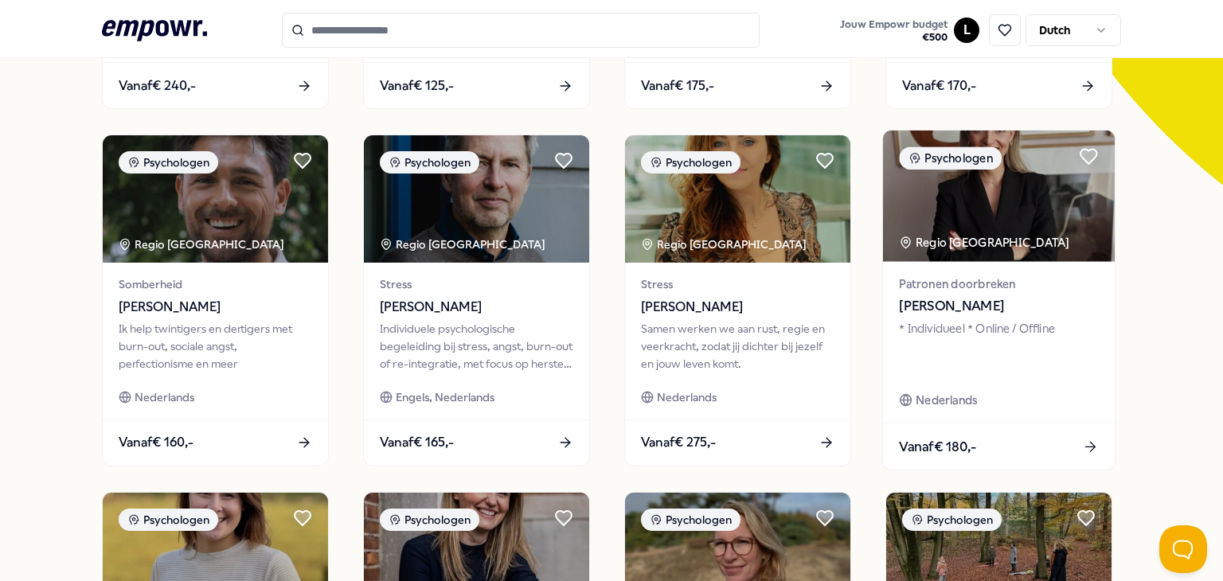
click at [993, 224] on img at bounding box center [999, 196] width 232 height 131
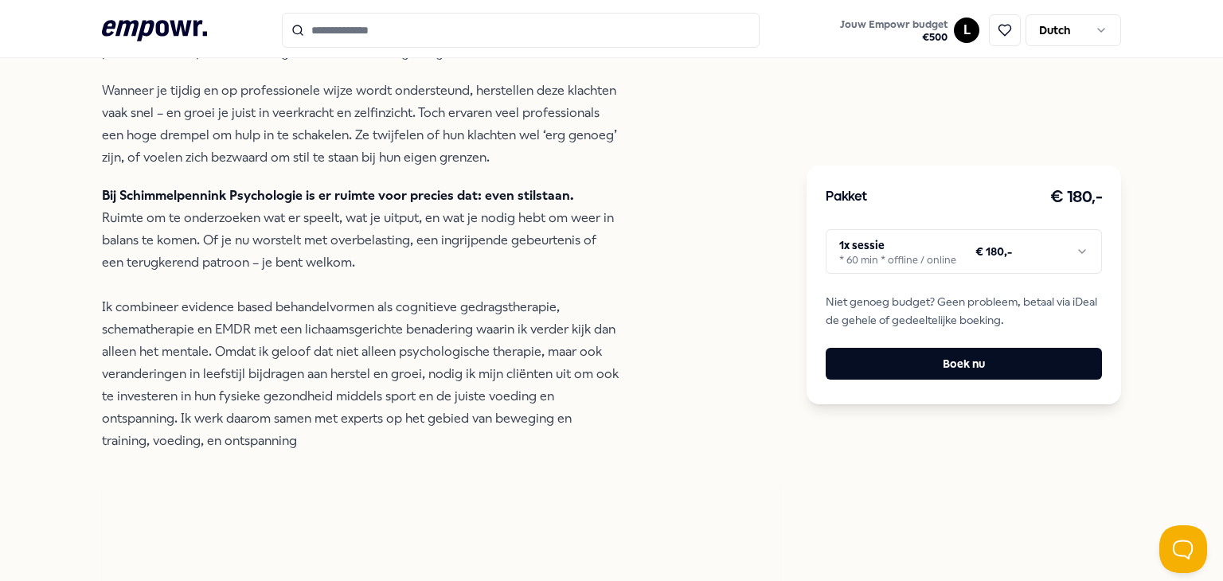
scroll to position [398, 0]
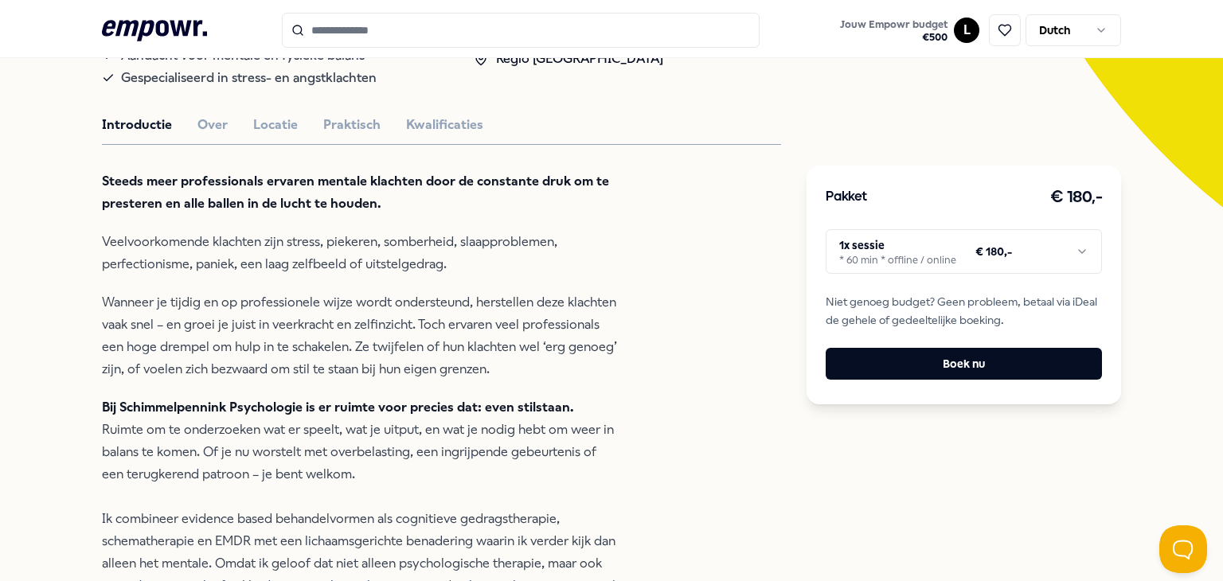
click at [216, 124] on button "Over" at bounding box center [212, 125] width 30 height 21
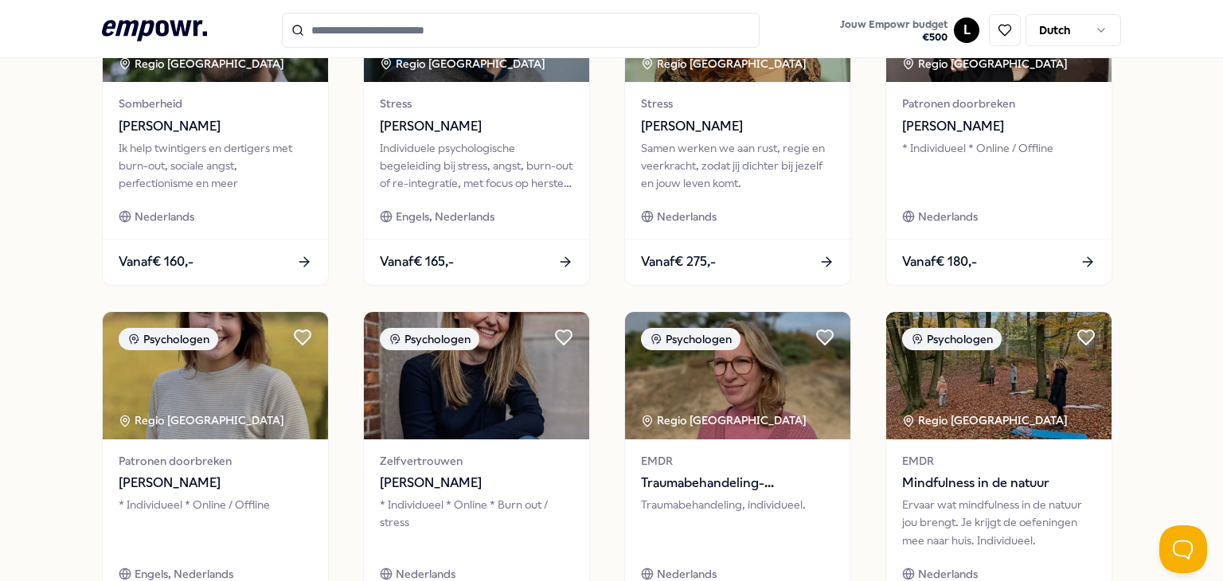
scroll to position [796, 0]
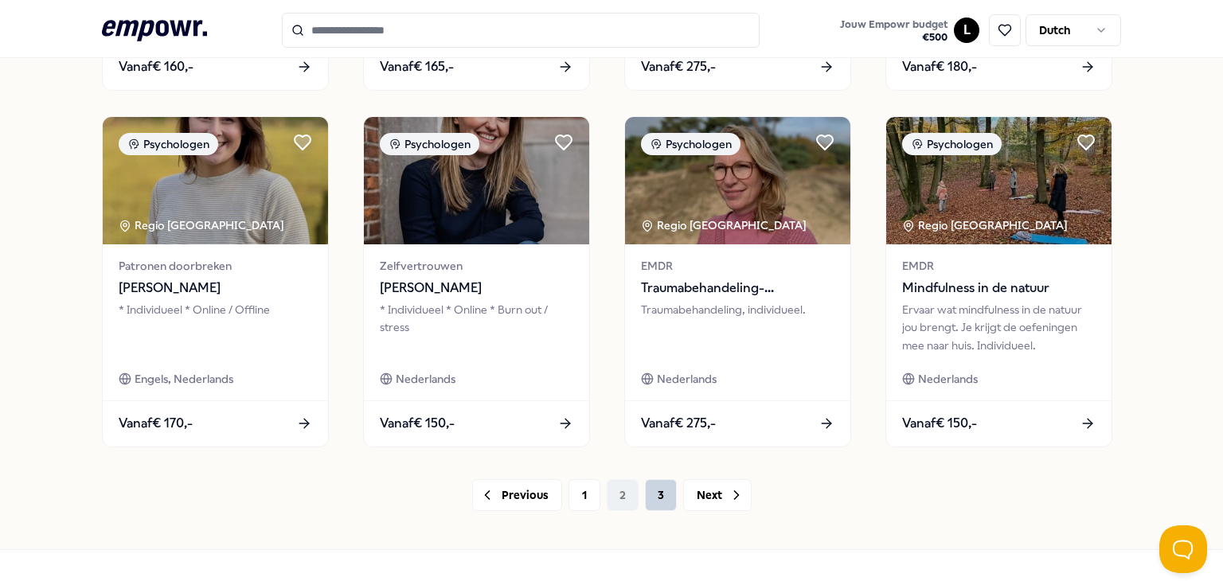
click at [651, 499] on button "3" at bounding box center [661, 495] width 32 height 32
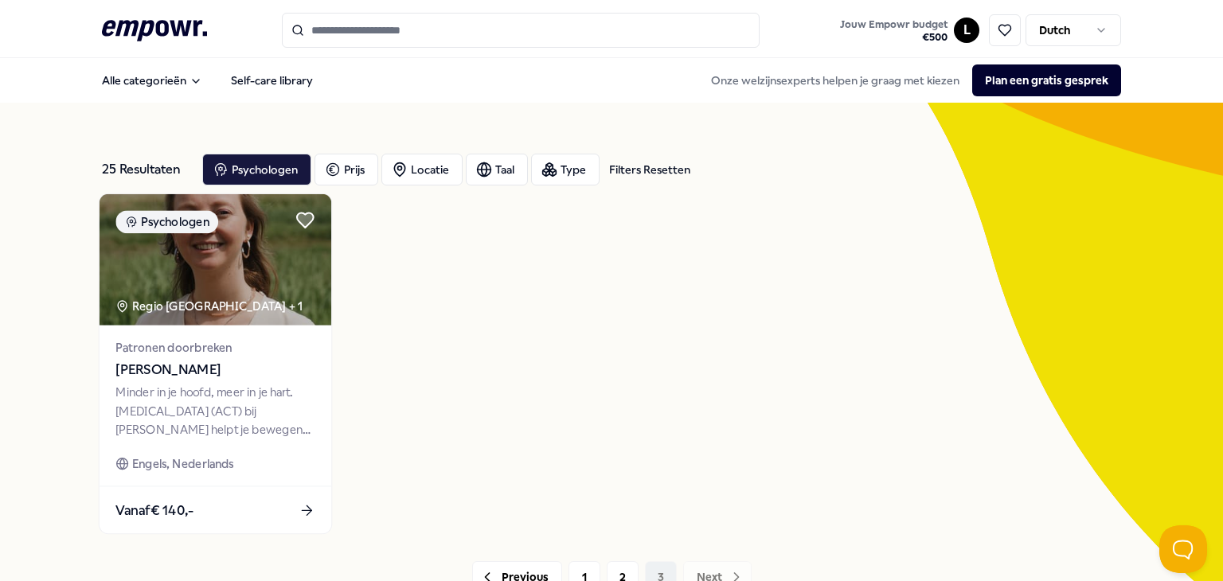
click at [193, 311] on div "Regio [GEOGRAPHIC_DATA] + 1" at bounding box center [208, 306] width 187 height 18
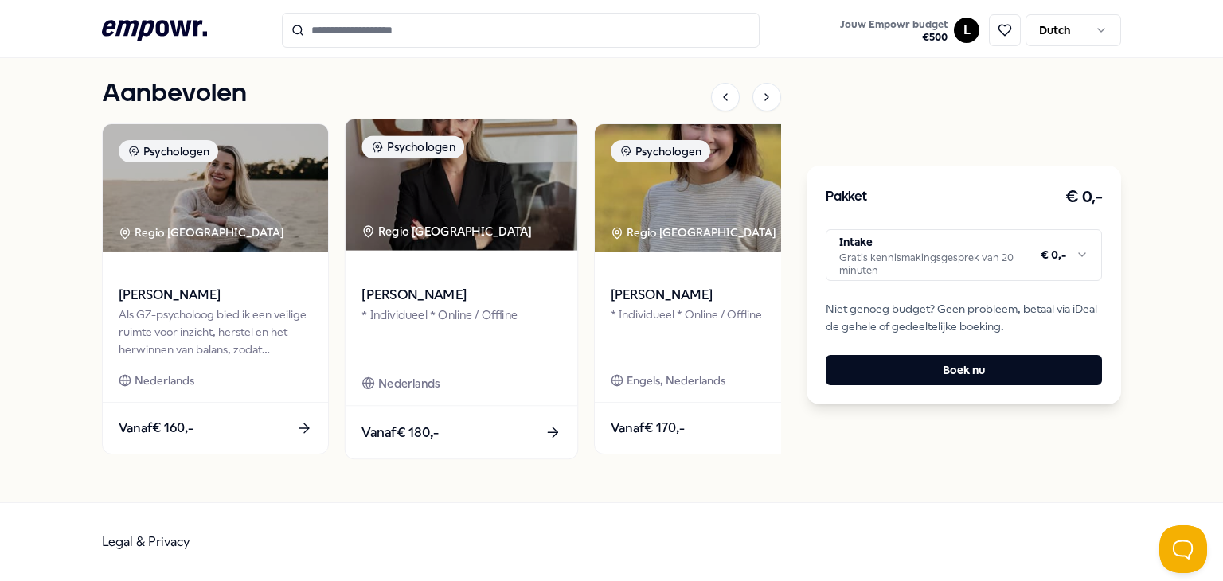
scroll to position [2593, 0]
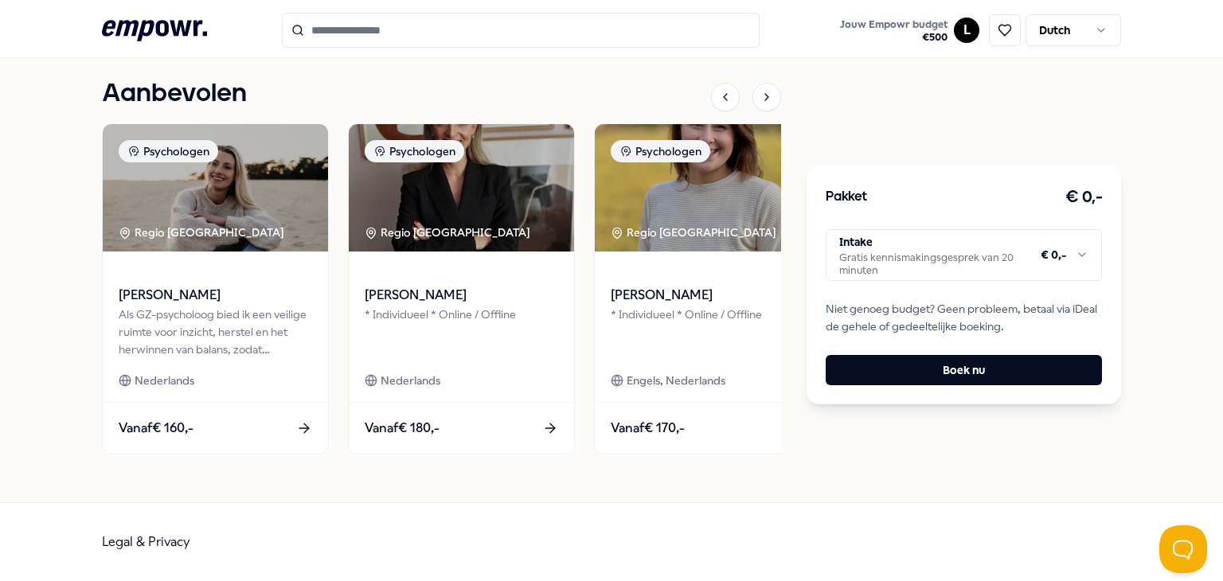
scroll to position [129, 0]
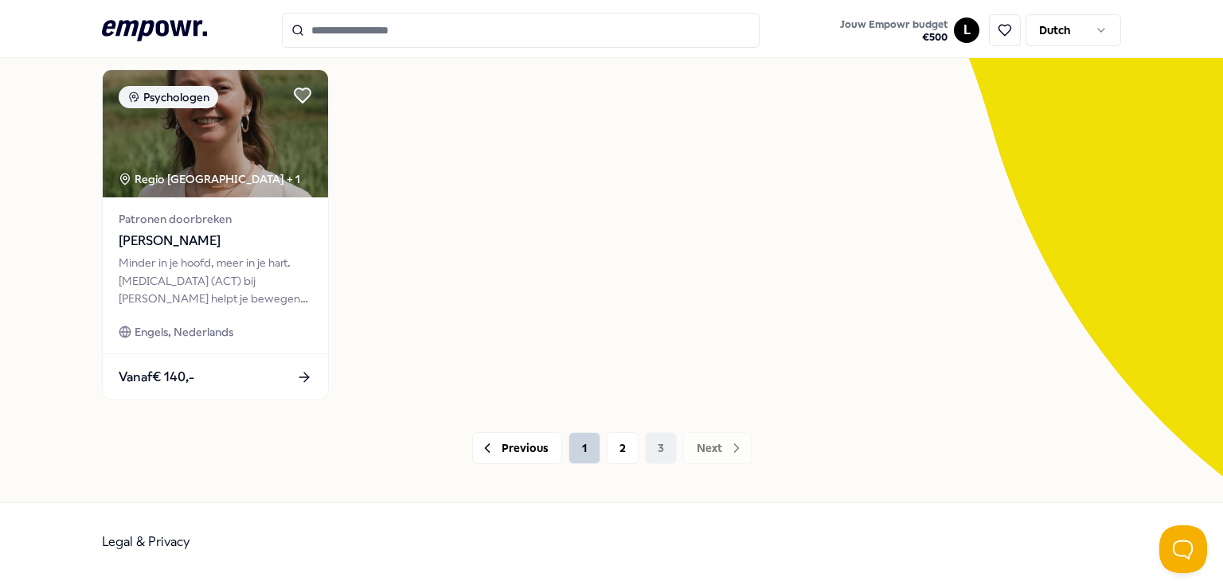
click at [572, 451] on button "1" at bounding box center [584, 448] width 32 height 32
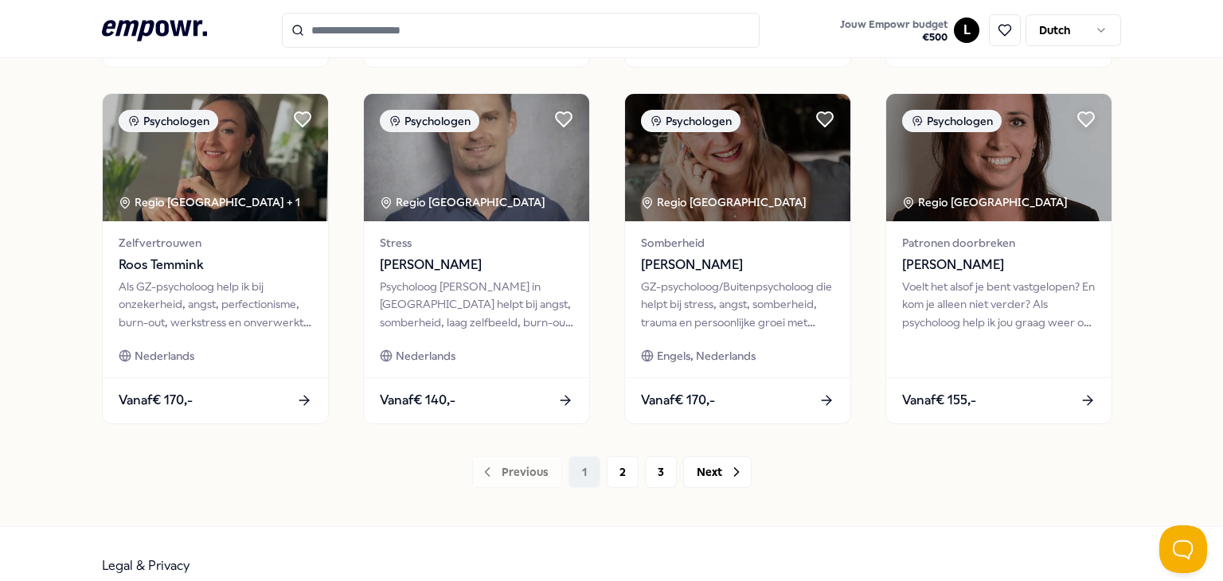
scroll to position [842, 0]
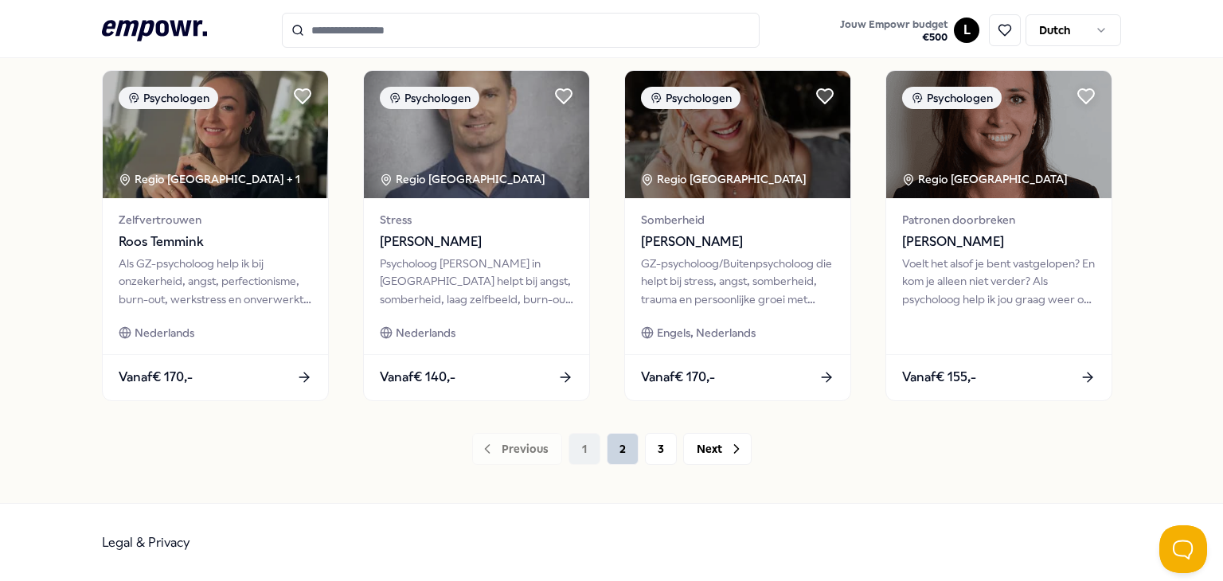
click at [616, 453] on button "2" at bounding box center [623, 449] width 32 height 32
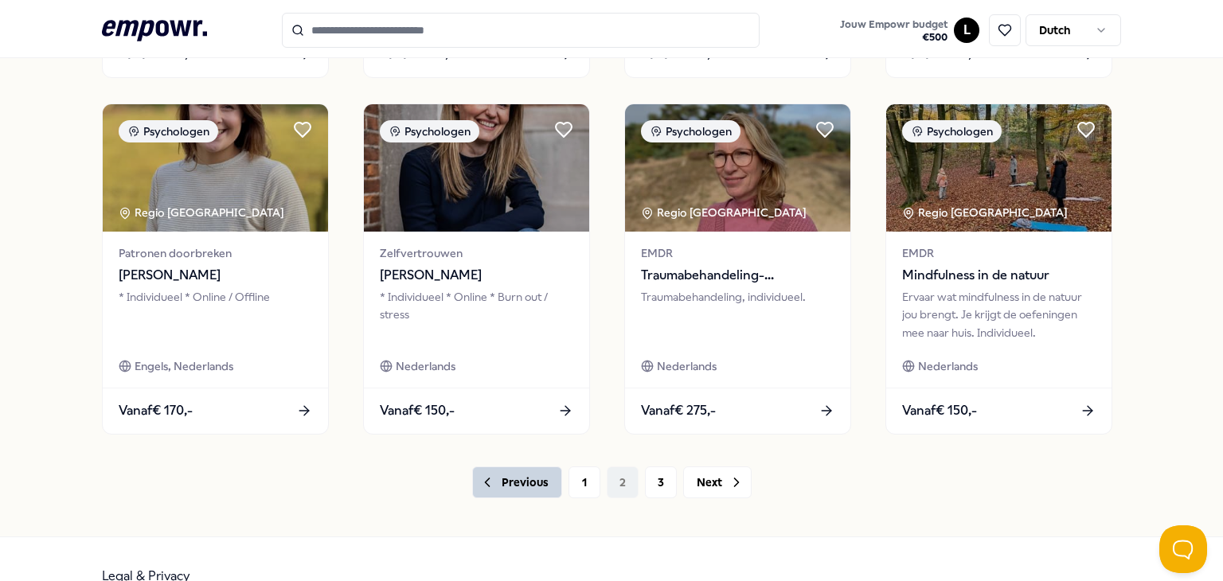
scroll to position [842, 0]
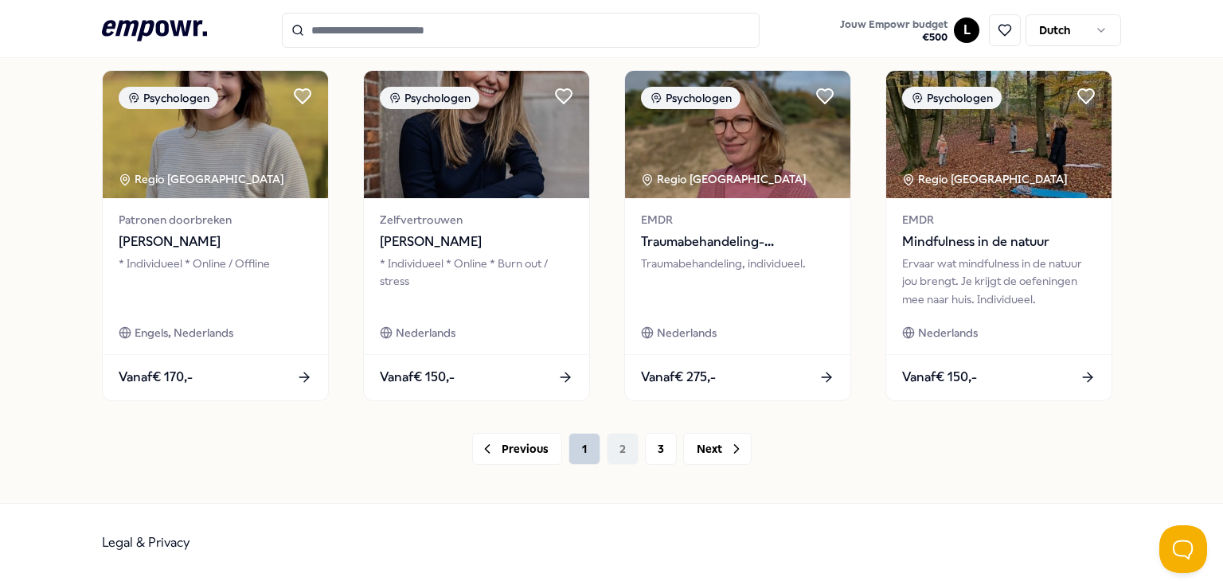
click at [568, 446] on button "1" at bounding box center [584, 449] width 32 height 32
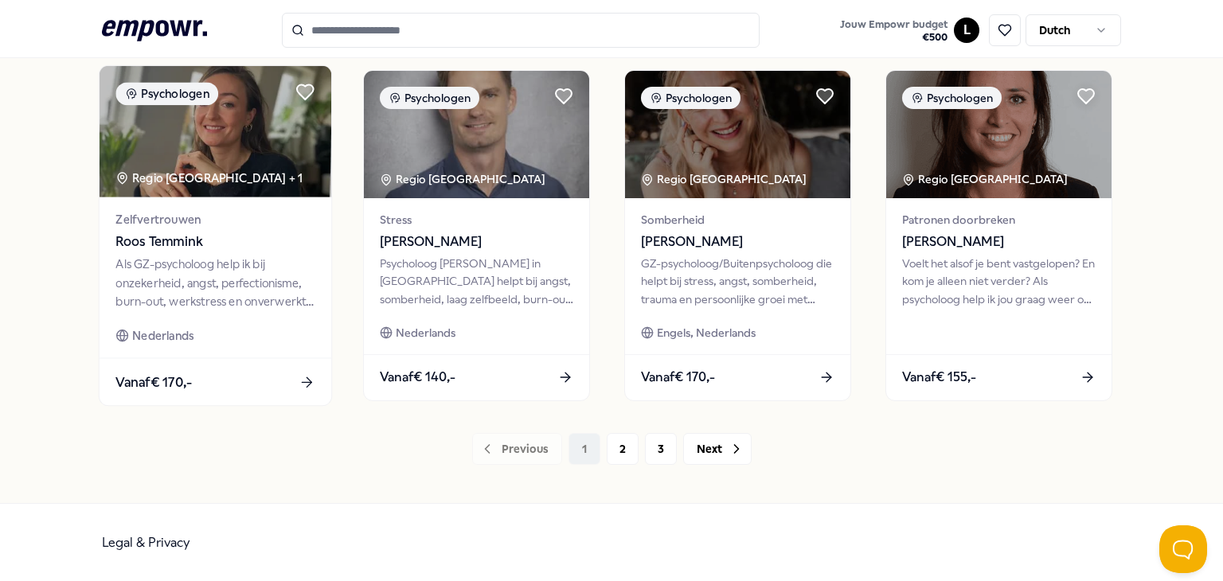
click at [202, 274] on div "Als GZ-psycholoog help ik bij onzekerheid, angst, perfectionisme, burn-out, wer…" at bounding box center [214, 283] width 199 height 55
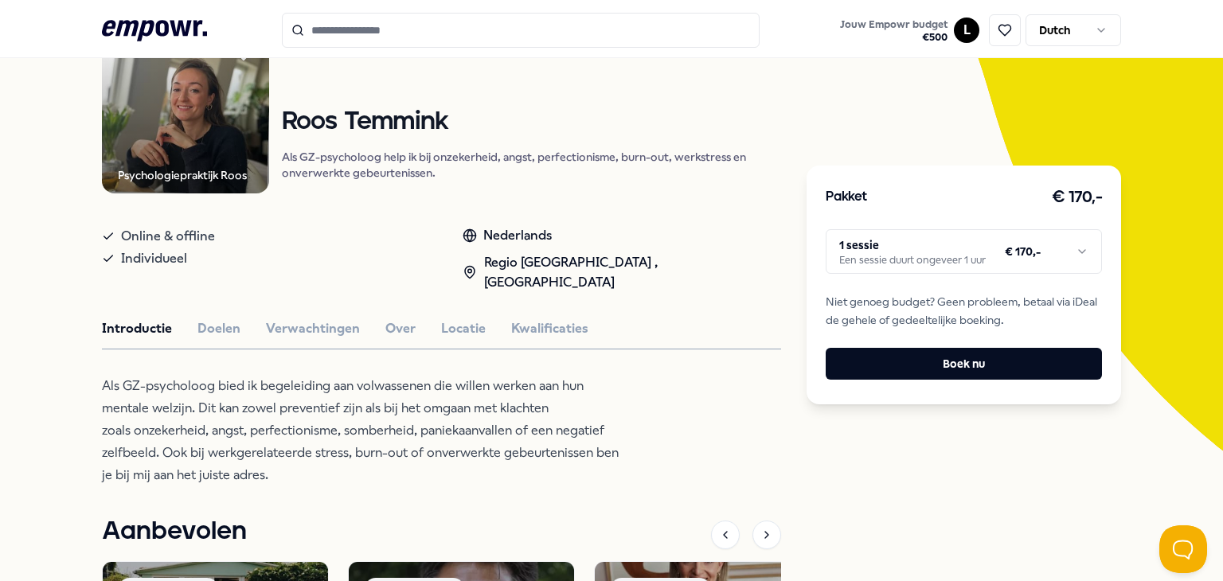
scroll to position [182, 0]
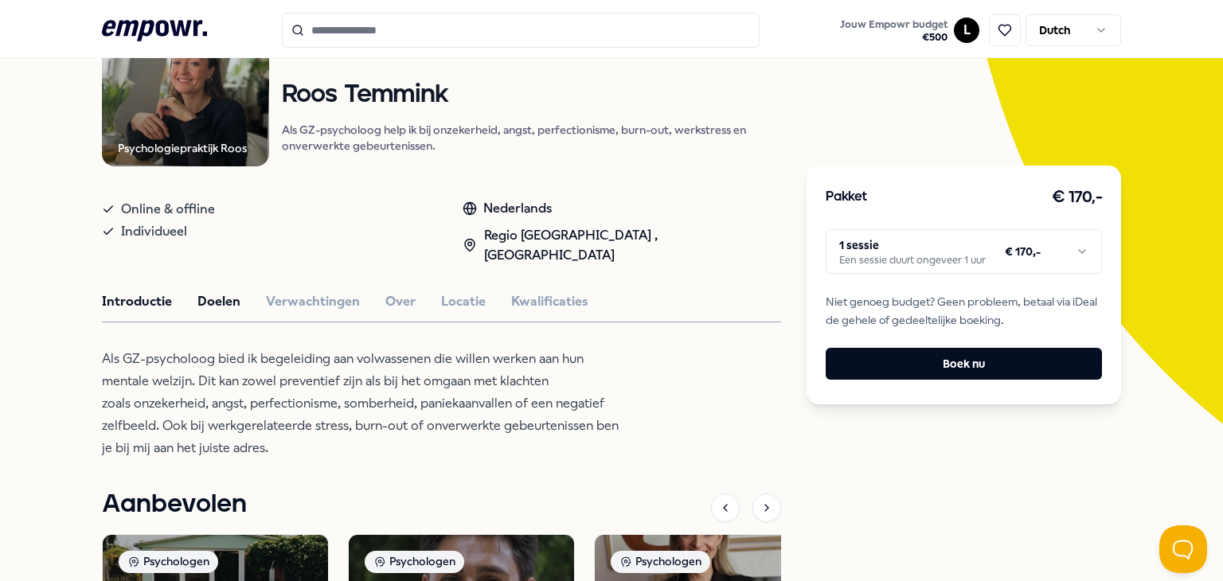
click at [197, 291] on button "Doelen" at bounding box center [218, 301] width 43 height 21
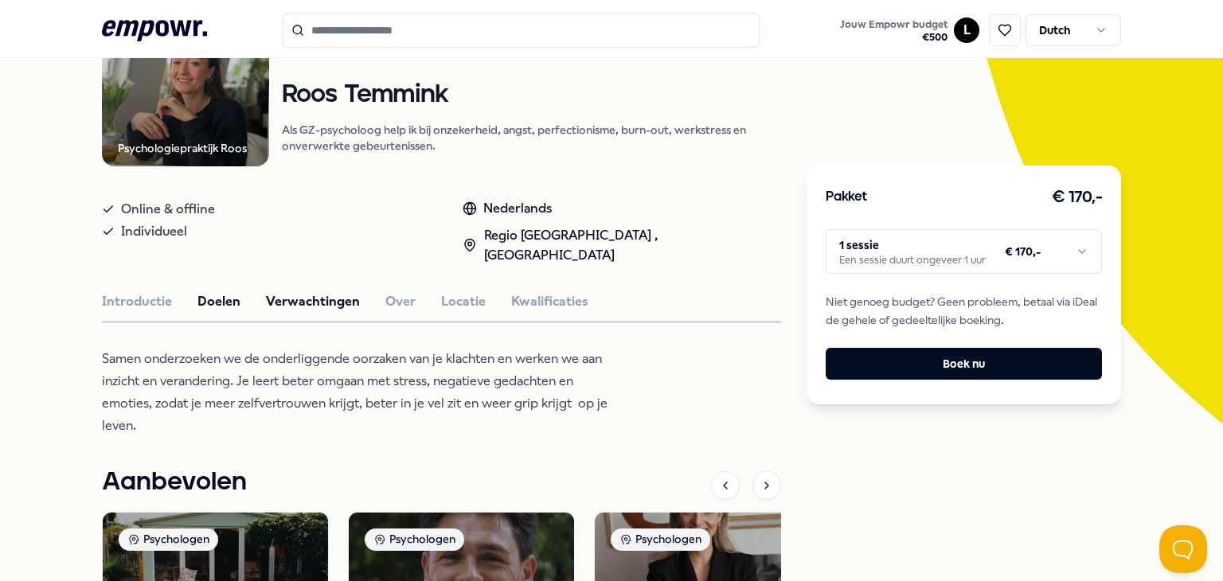
click at [317, 291] on button "Verwachtingen" at bounding box center [313, 301] width 94 height 21
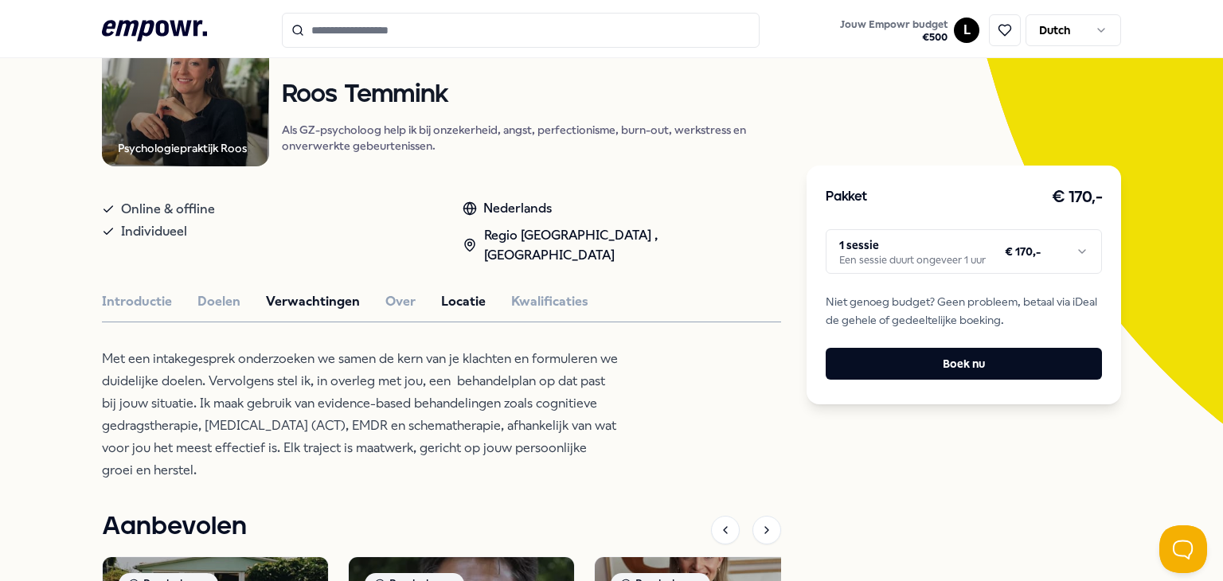
click at [441, 291] on button "Locatie" at bounding box center [463, 301] width 45 height 21
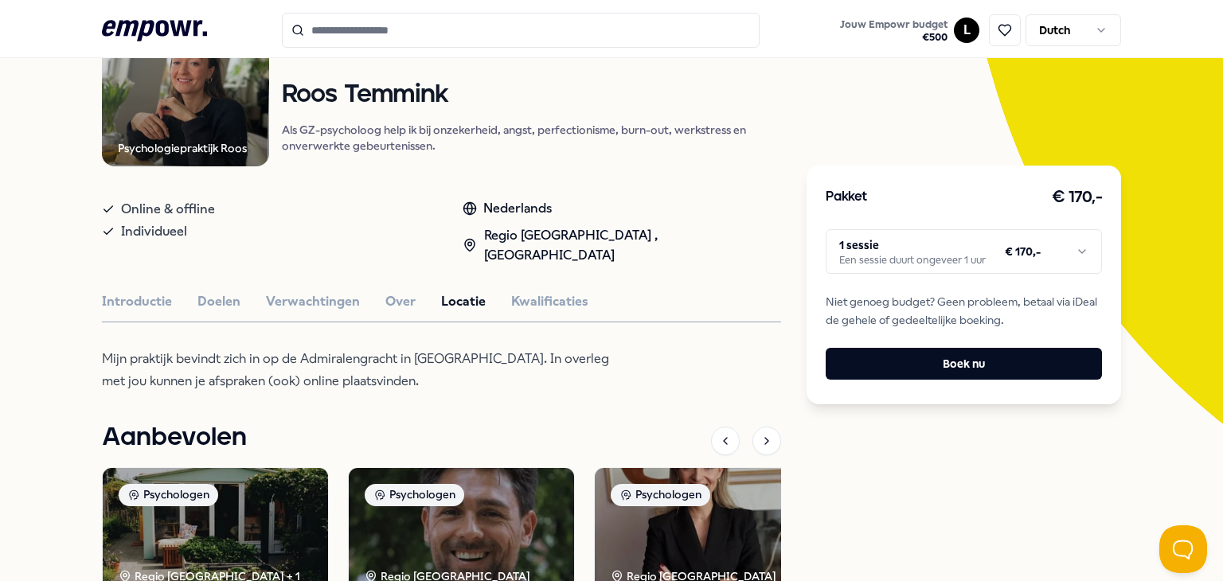
click at [369, 291] on div "Introductie Doelen Verwachtingen Over Locatie Kwalificaties" at bounding box center [441, 301] width 679 height 21
click at [394, 291] on button "Over" at bounding box center [400, 301] width 30 height 21
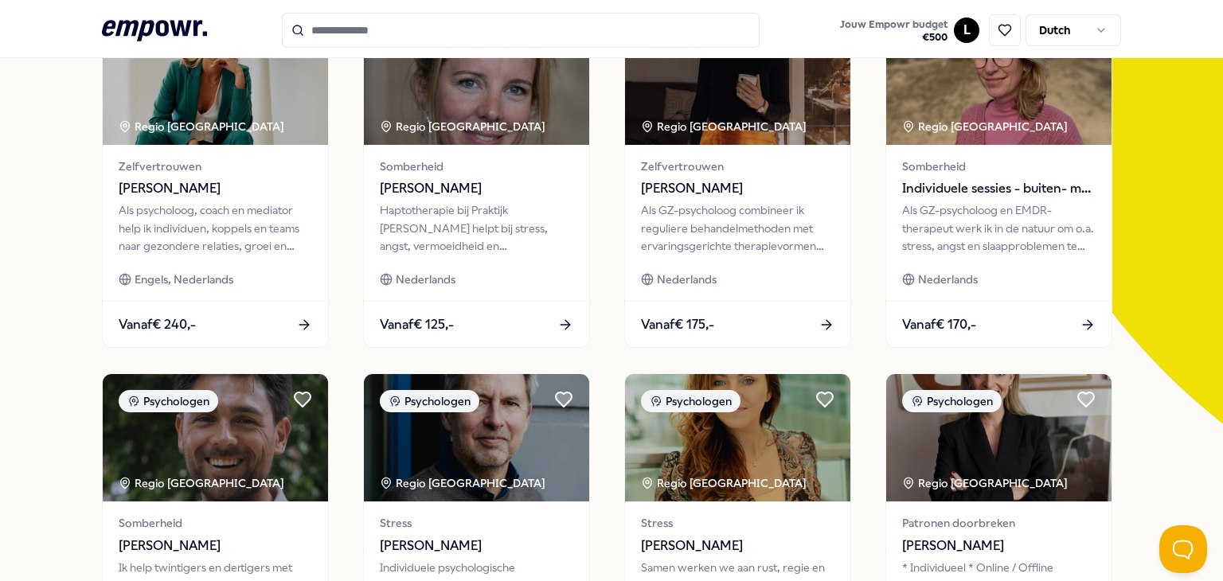
click at [125, 27] on icon ".empowr-logo_svg__cls-1{fill:#03032f}" at bounding box center [154, 30] width 105 height 29
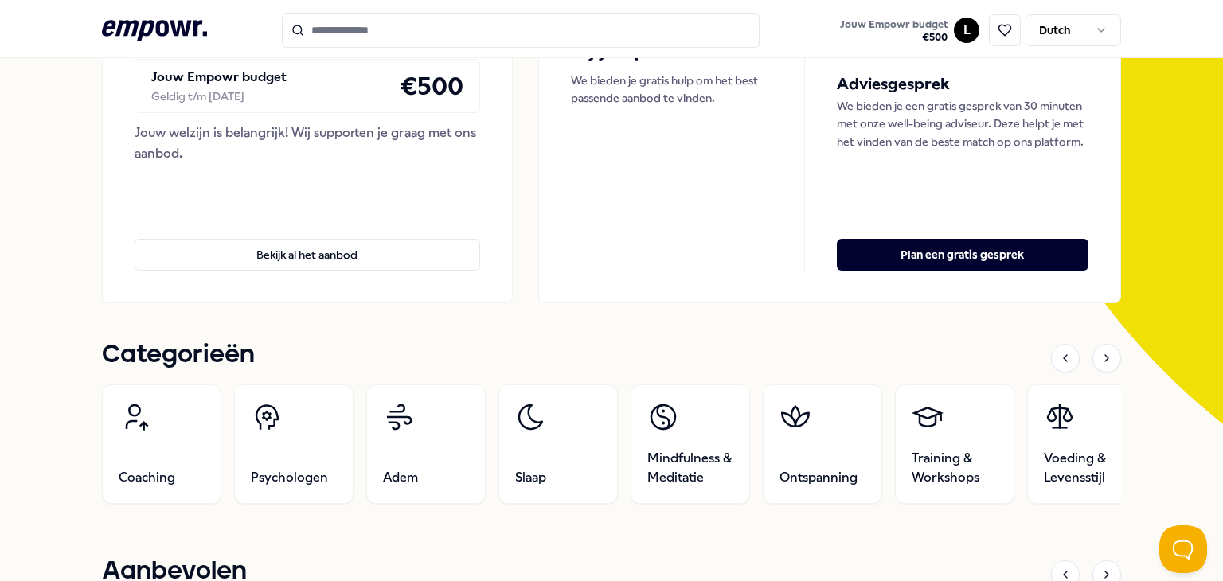
click at [176, 23] on icon at bounding box center [154, 30] width 105 height 21
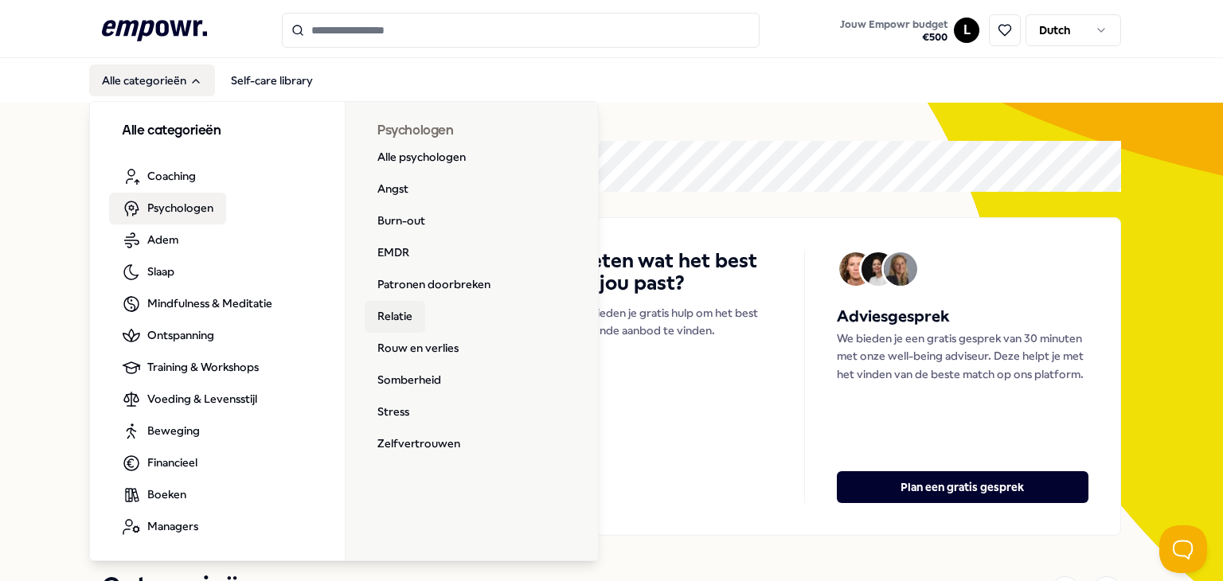
click at [392, 313] on link "Relatie" at bounding box center [395, 317] width 61 height 32
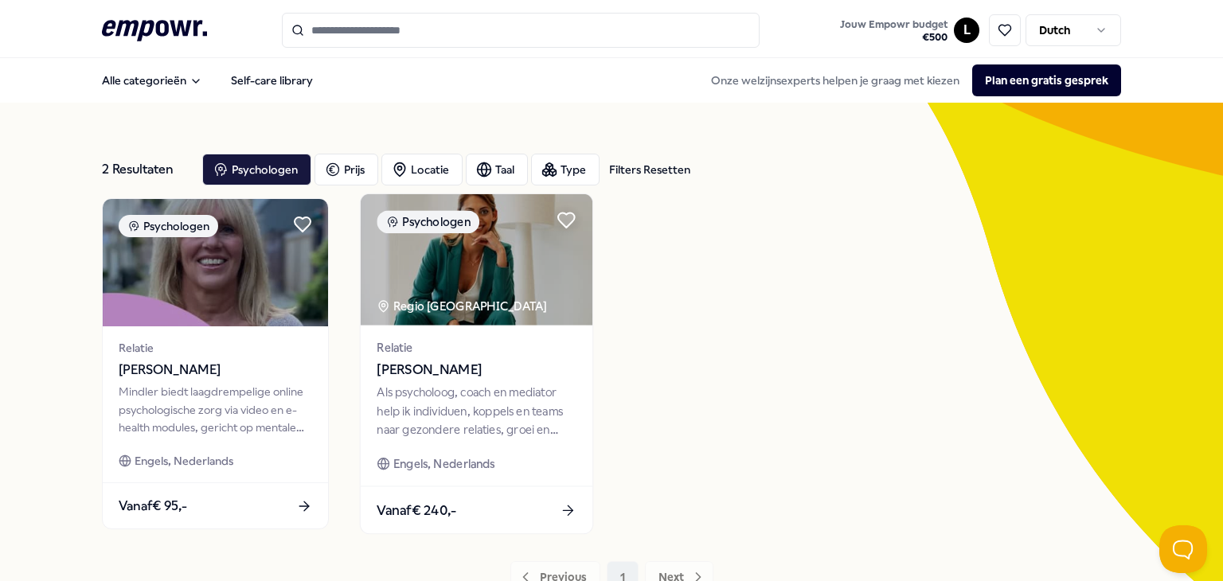
click at [513, 284] on img at bounding box center [477, 259] width 232 height 131
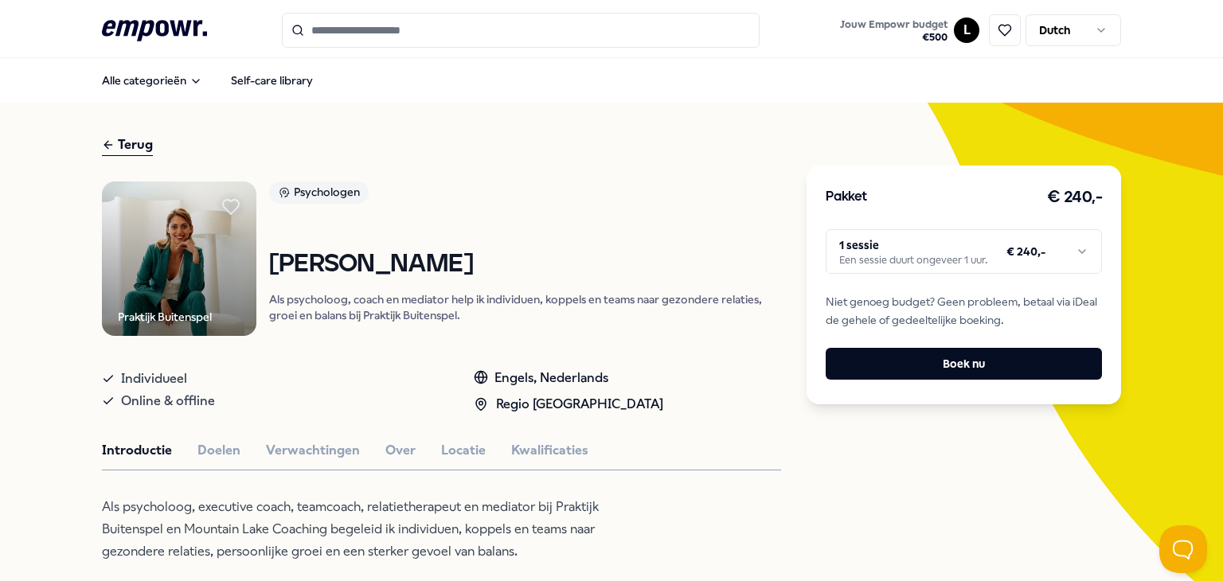
click at [182, 240] on img at bounding box center [179, 259] width 154 height 154
click at [140, 278] on img at bounding box center [179, 259] width 154 height 154
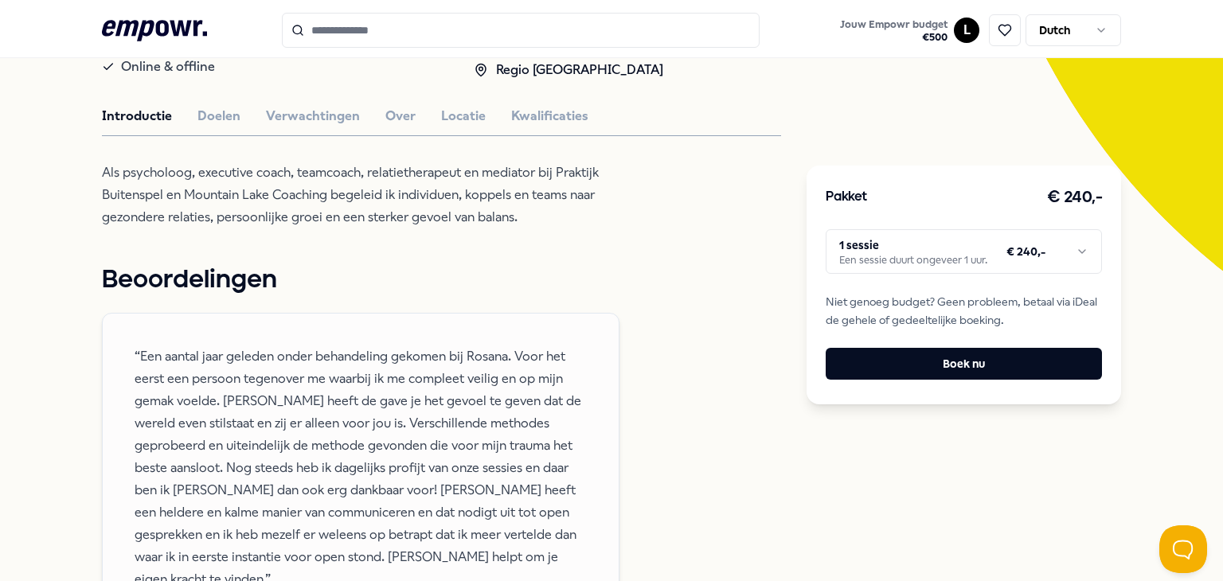
scroll to position [239, 0]
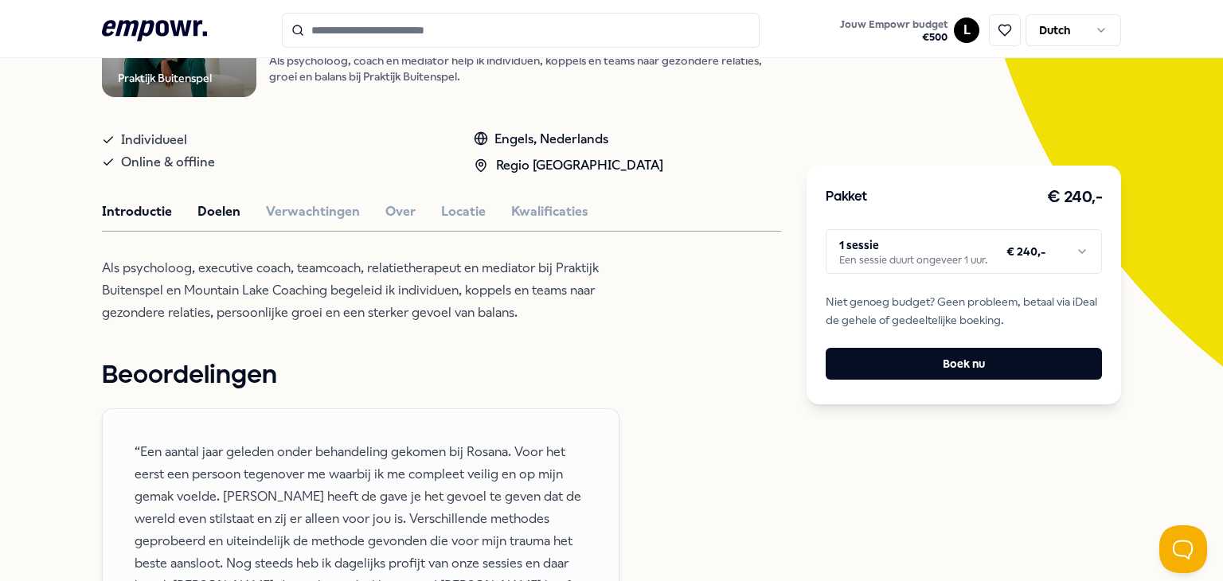
click at [232, 213] on button "Doelen" at bounding box center [218, 211] width 43 height 21
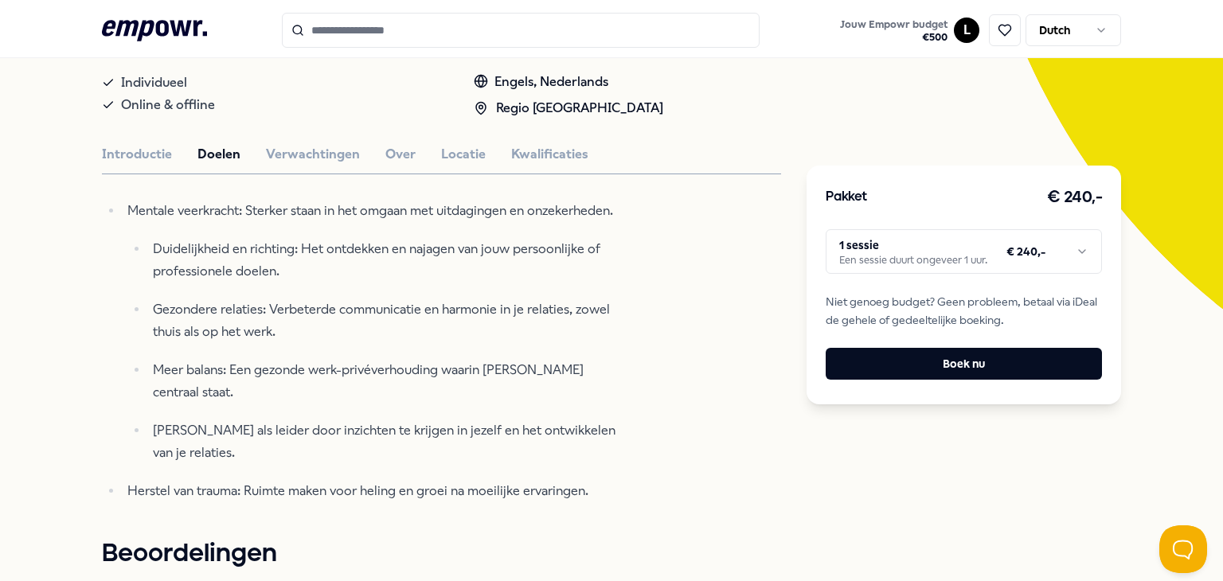
scroll to position [318, 0]
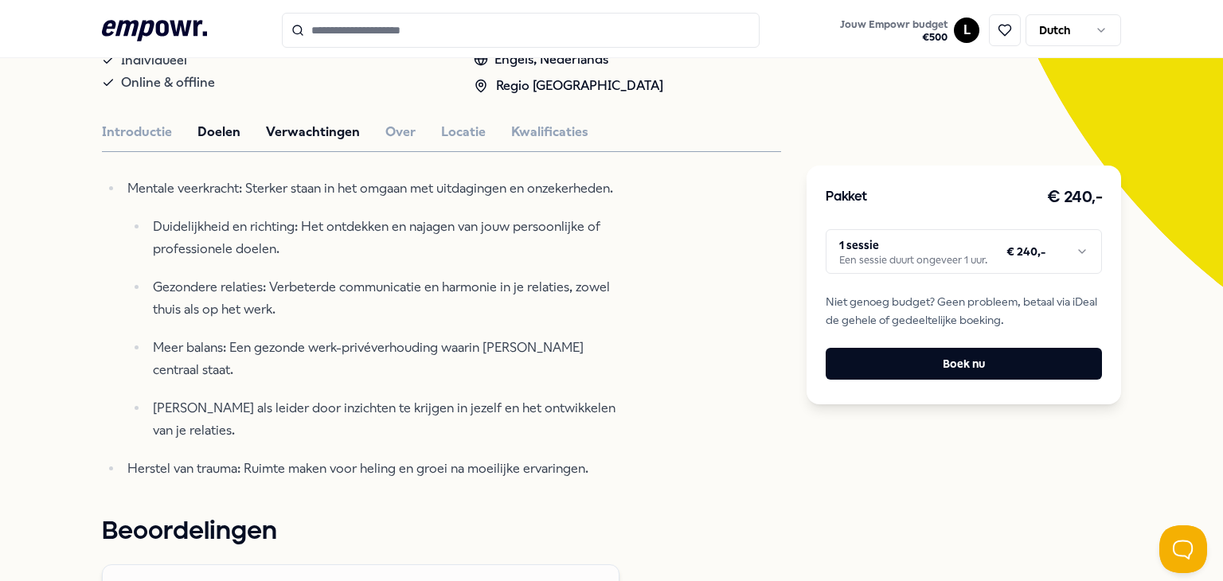
click at [287, 130] on button "Verwachtingen" at bounding box center [313, 132] width 94 height 21
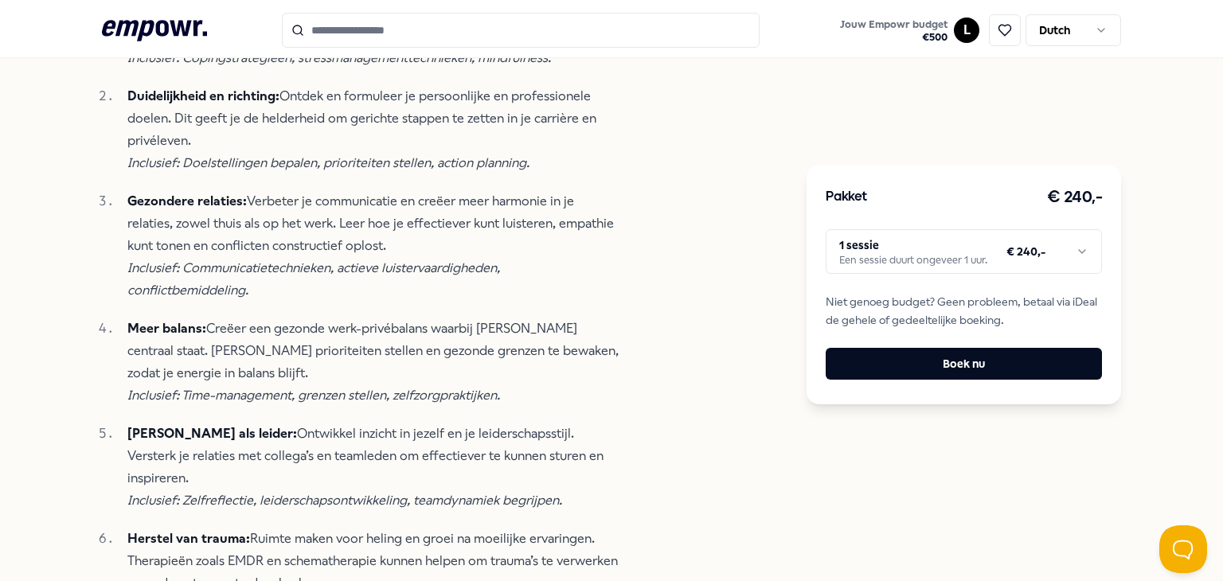
scroll to position [557, 0]
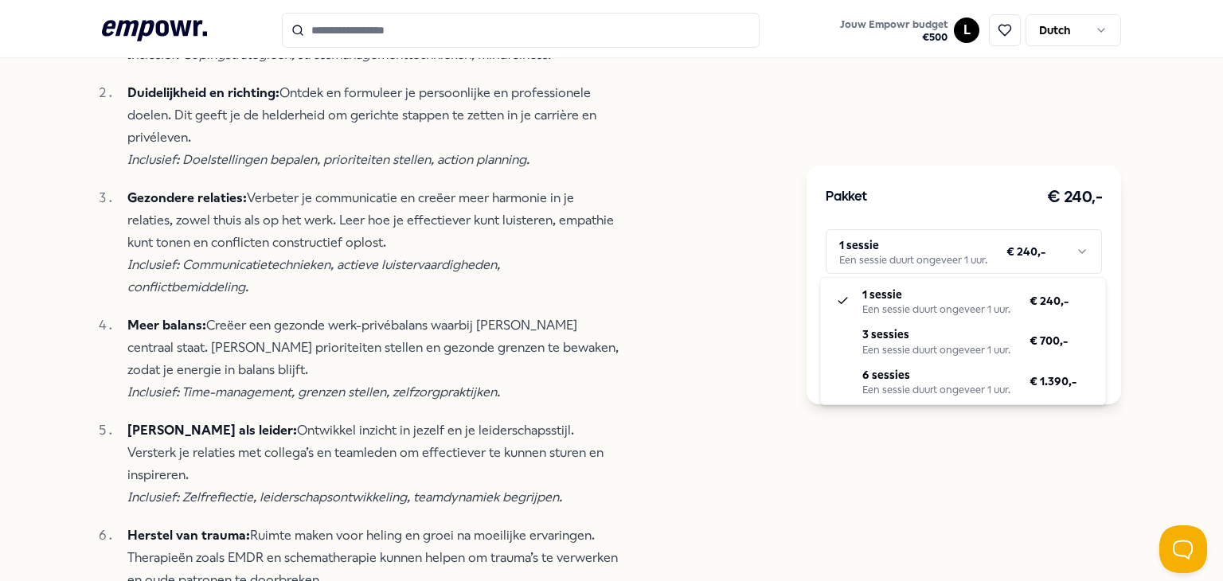
click at [894, 266] on html ".empowr-logo_svg__cls-1{fill:#03032f} Jouw Empowr budget € 500 L Dutch Alle cat…" at bounding box center [611, 290] width 1223 height 581
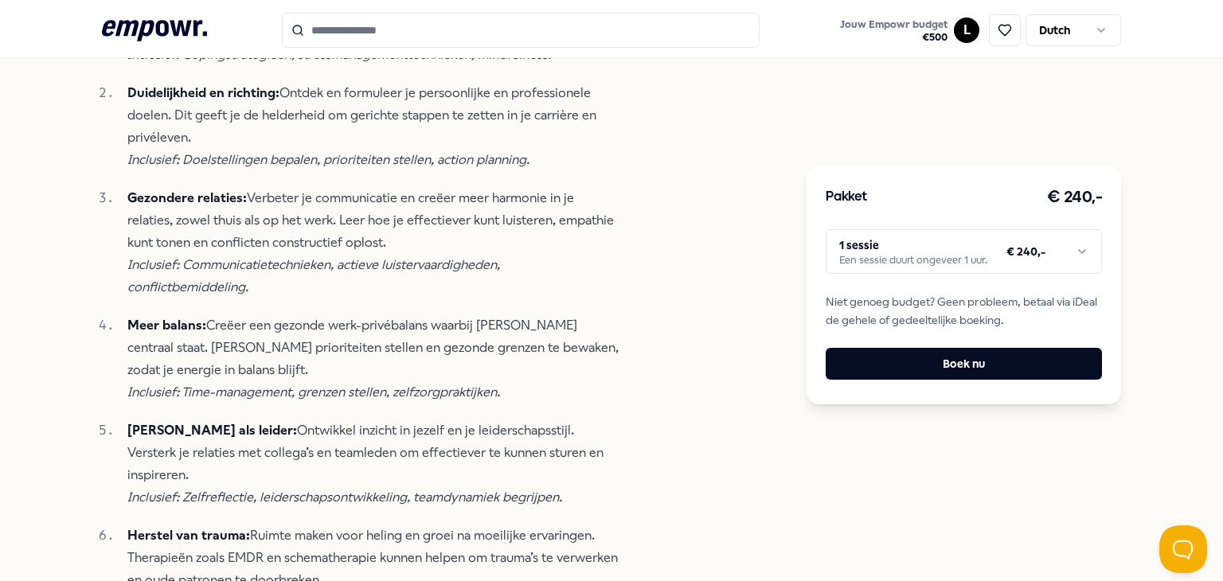
click at [111, 387] on html ".empowr-logo_svg__cls-1{fill:#03032f} Jouw Empowr budget € 500 L Dutch Alle cat…" at bounding box center [611, 290] width 1223 height 581
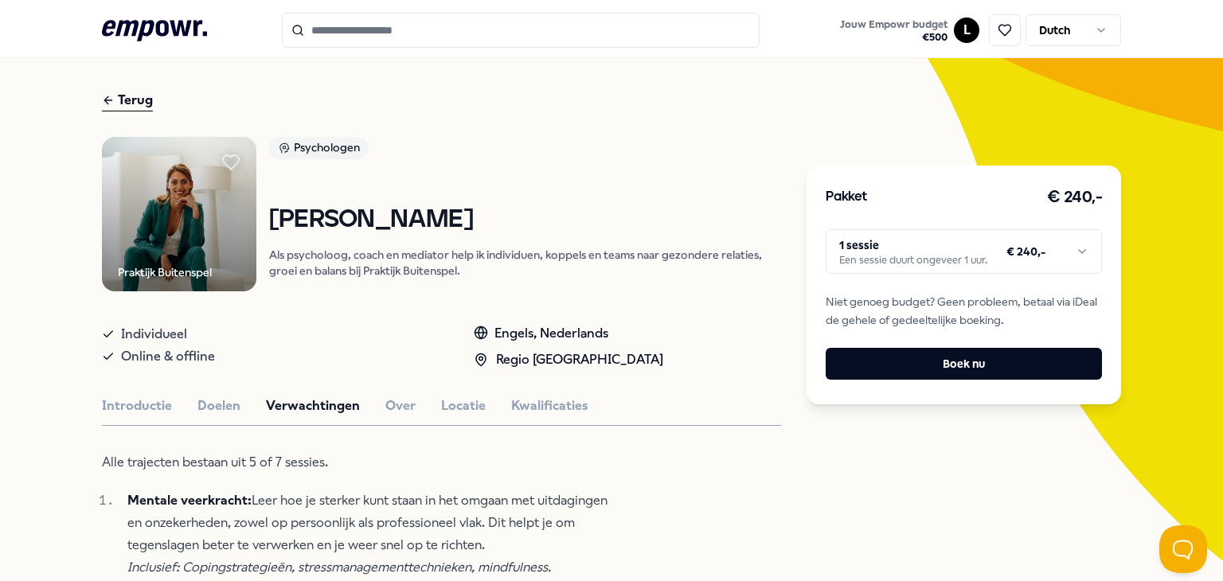
scroll to position [0, 0]
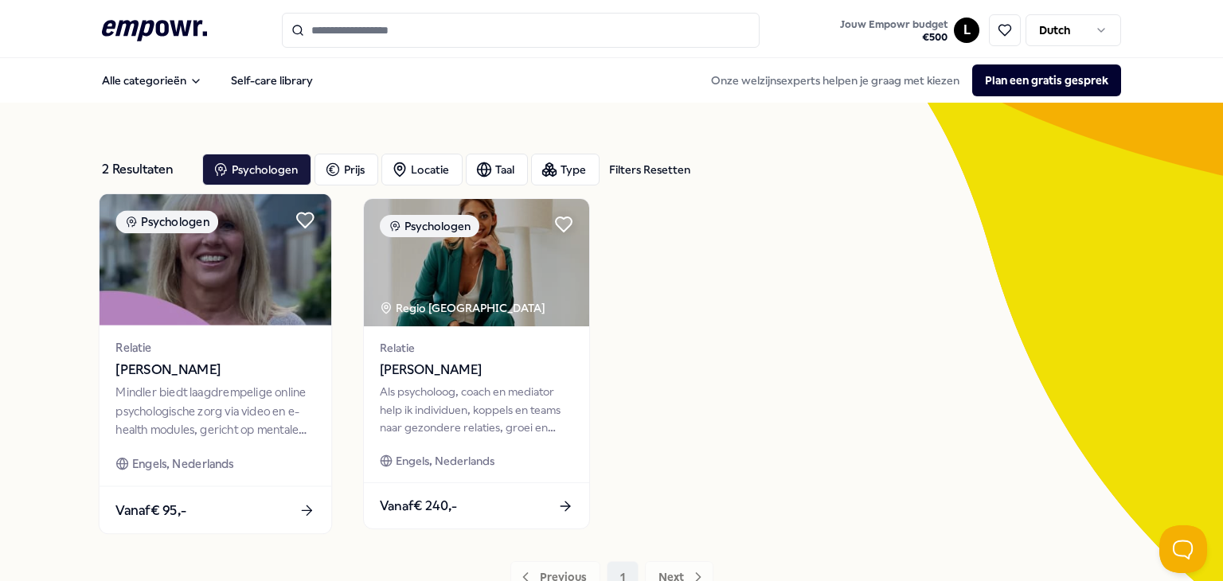
click at [182, 305] on img at bounding box center [216, 259] width 232 height 131
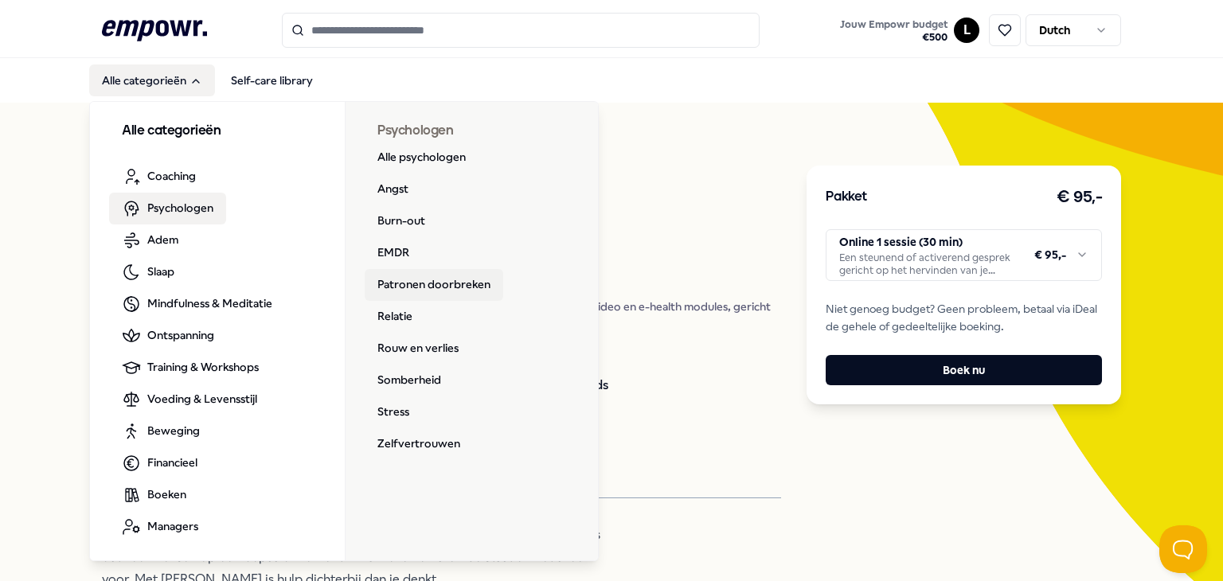
click at [388, 281] on link "Patronen doorbreken" at bounding box center [434, 285] width 139 height 32
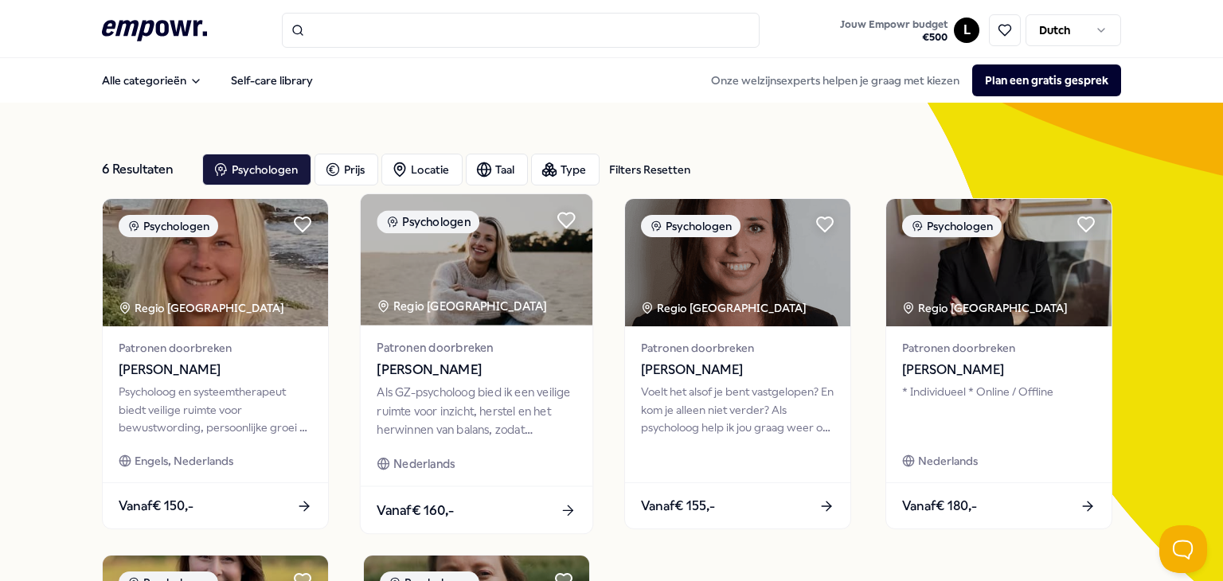
click at [480, 357] on div "Patronen doorbreken [PERSON_NAME]" at bounding box center [476, 359] width 199 height 42
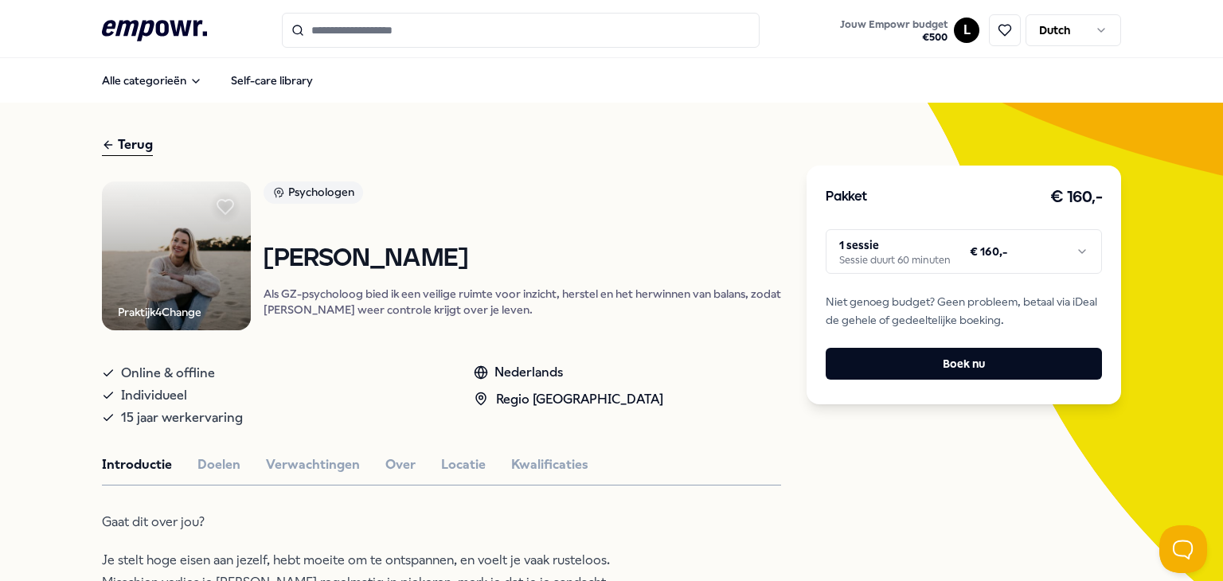
drag, startPoint x: 89, startPoint y: 405, endPoint x: 133, endPoint y: 90, distance: 318.3
click at [143, 26] on icon at bounding box center [154, 30] width 105 height 21
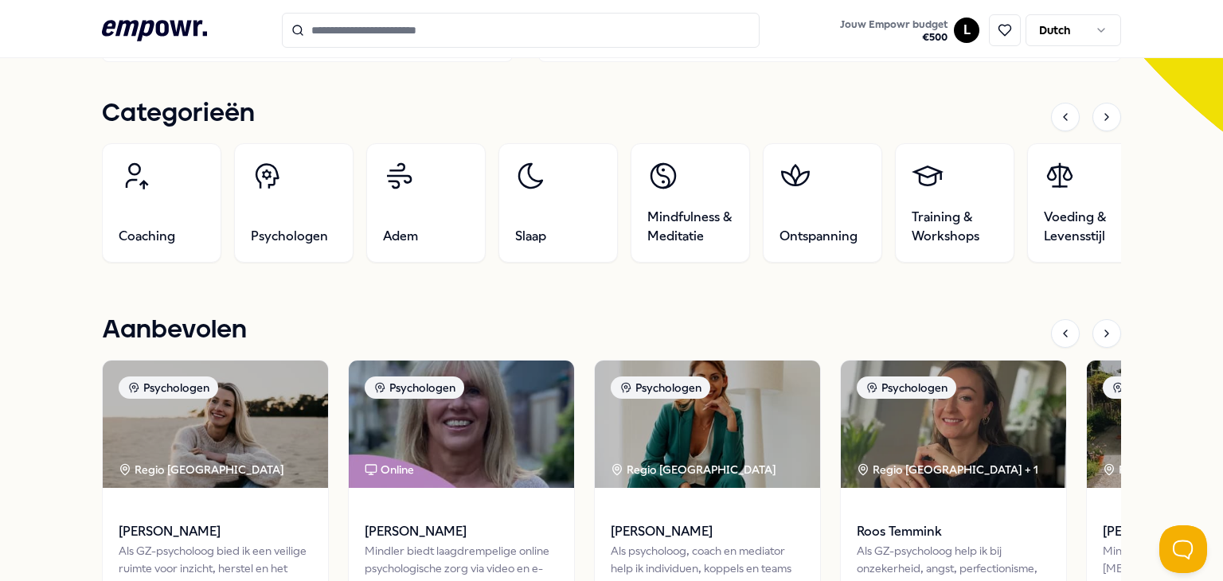
scroll to position [473, 0]
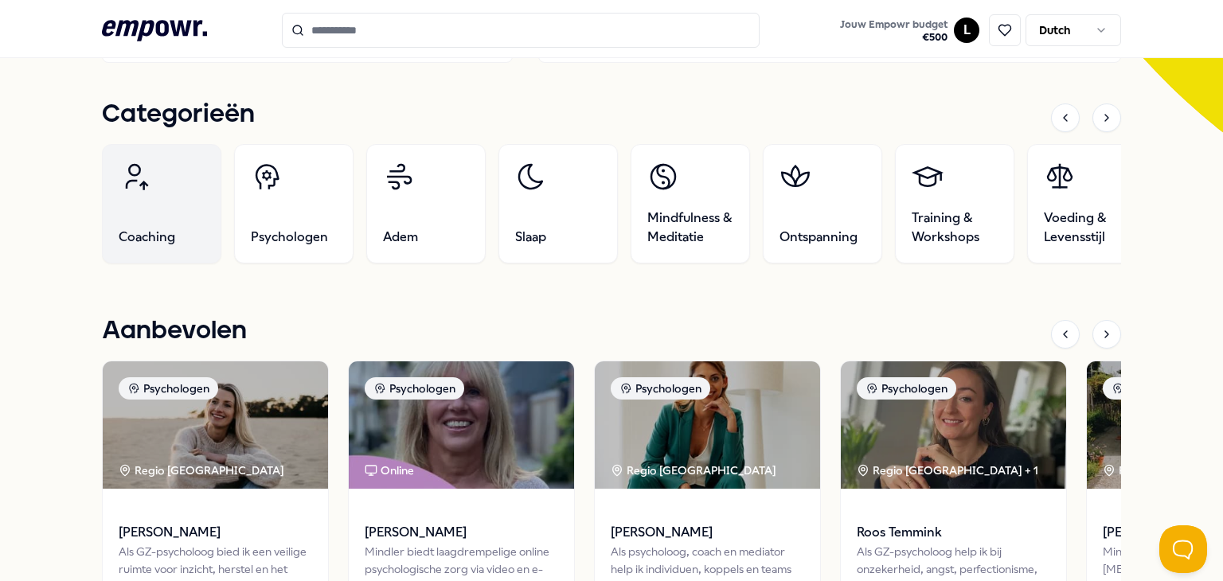
click at [137, 179] on icon at bounding box center [135, 177] width 32 height 32
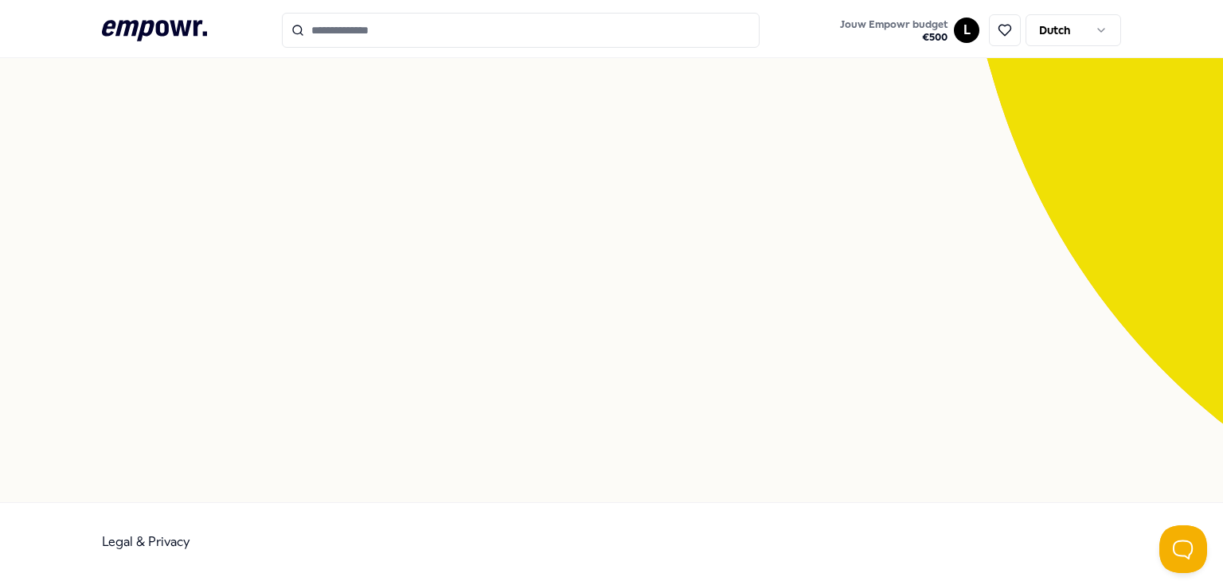
scroll to position [102, 0]
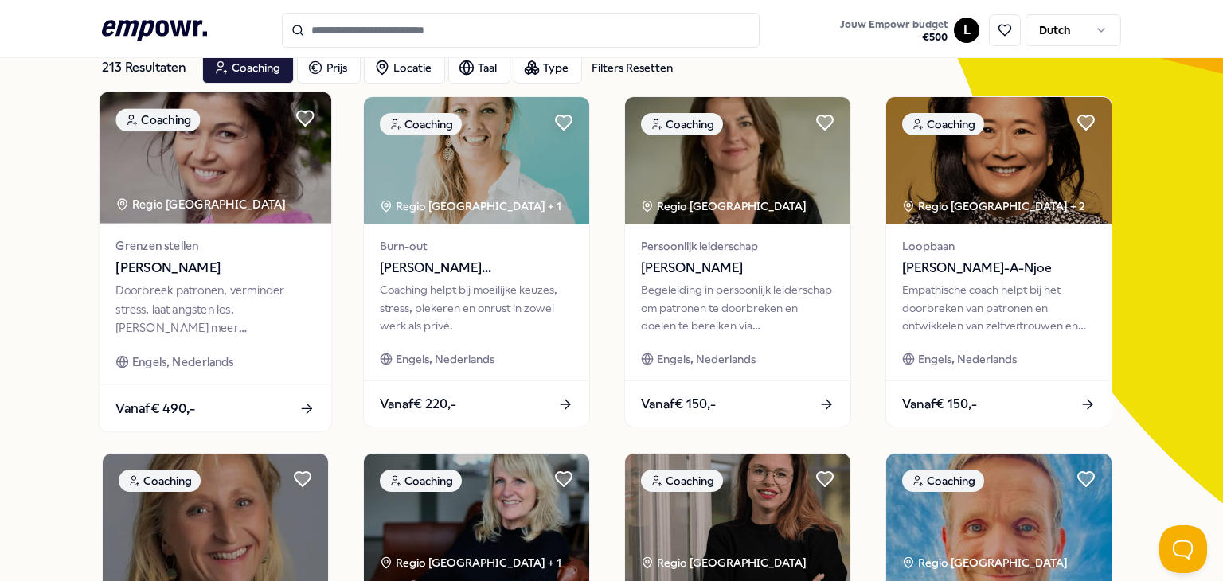
click at [170, 177] on img at bounding box center [216, 157] width 232 height 131
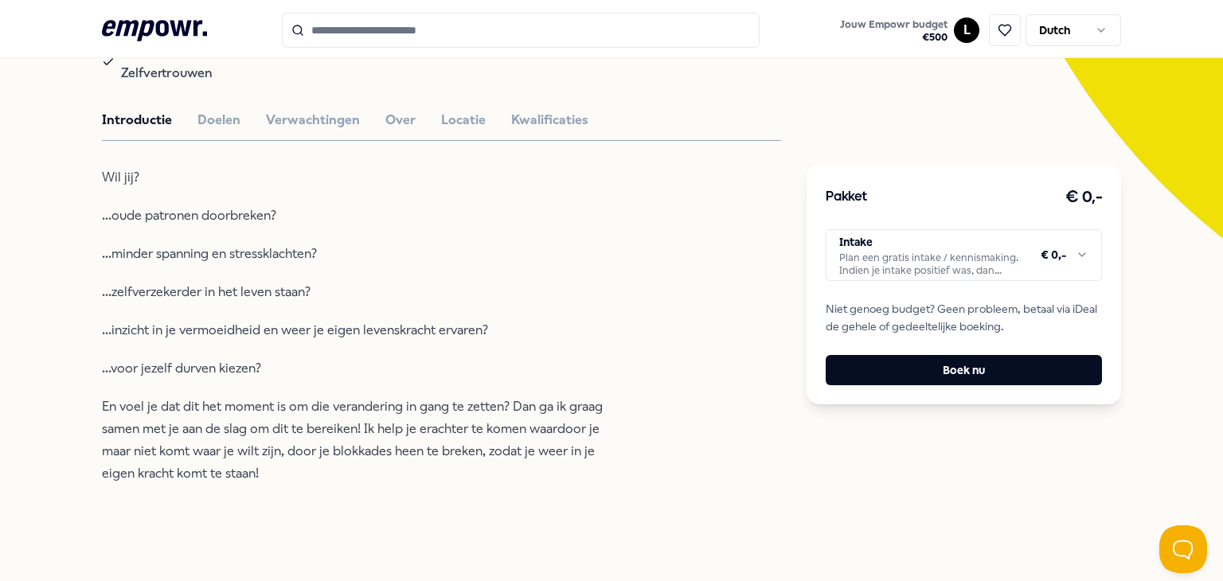
scroll to position [345, 0]
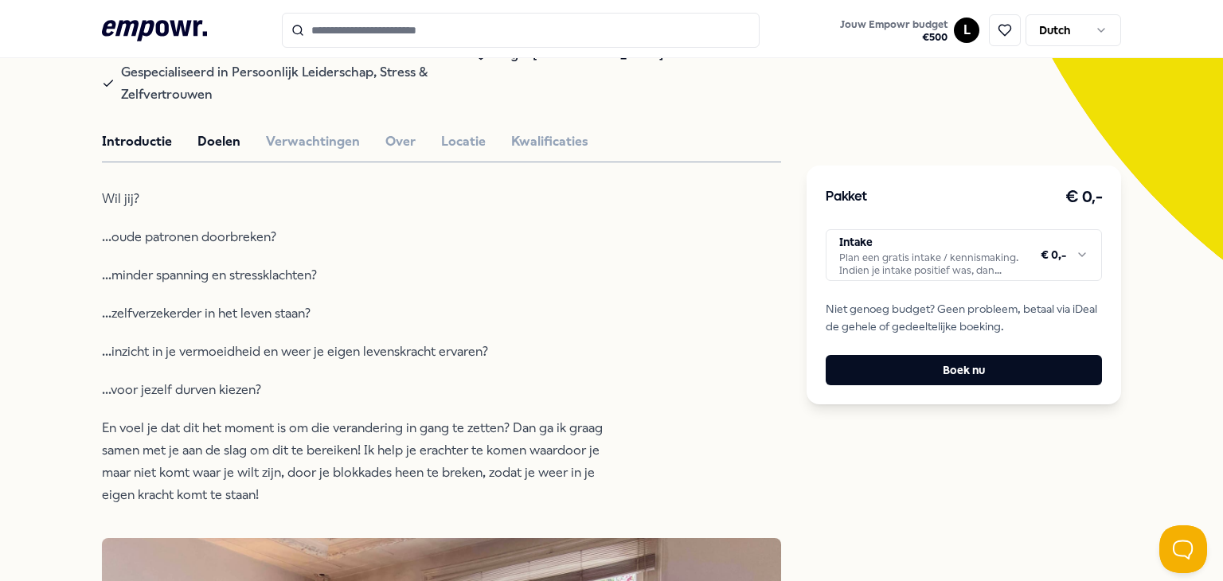
click at [217, 141] on button "Doelen" at bounding box center [218, 141] width 43 height 21
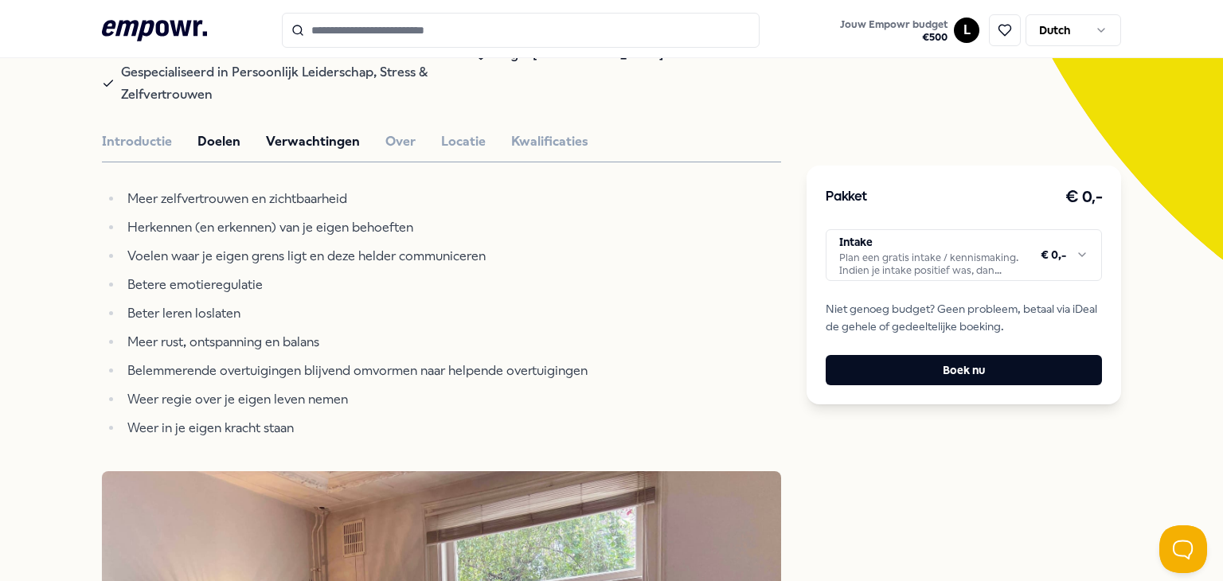
click at [303, 136] on button "Verwachtingen" at bounding box center [313, 141] width 94 height 21
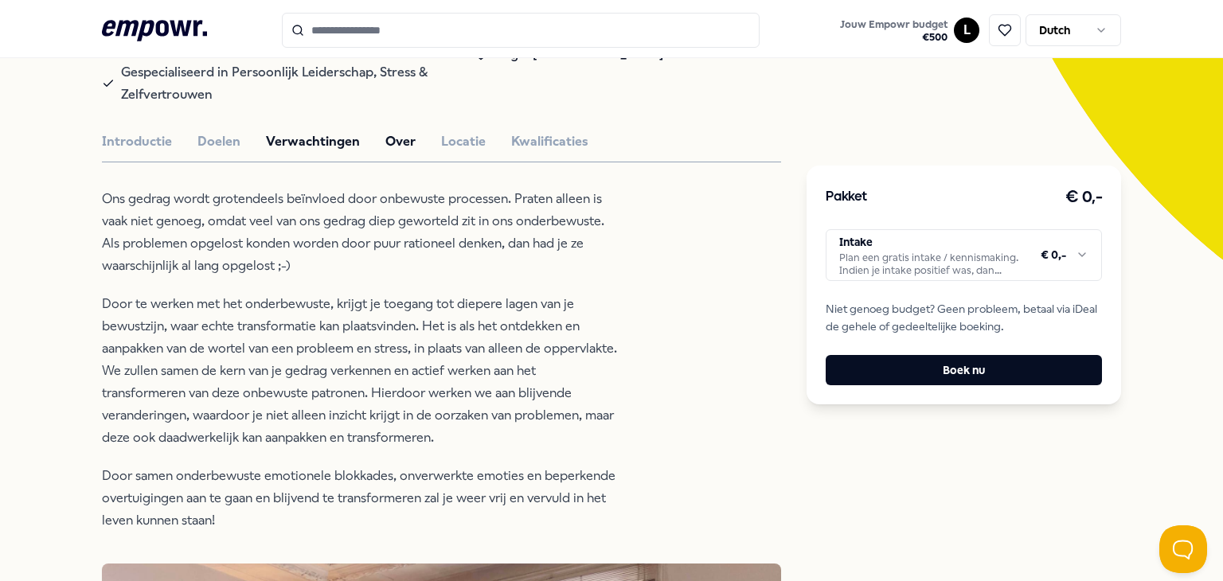
click at [385, 138] on button "Over" at bounding box center [400, 141] width 30 height 21
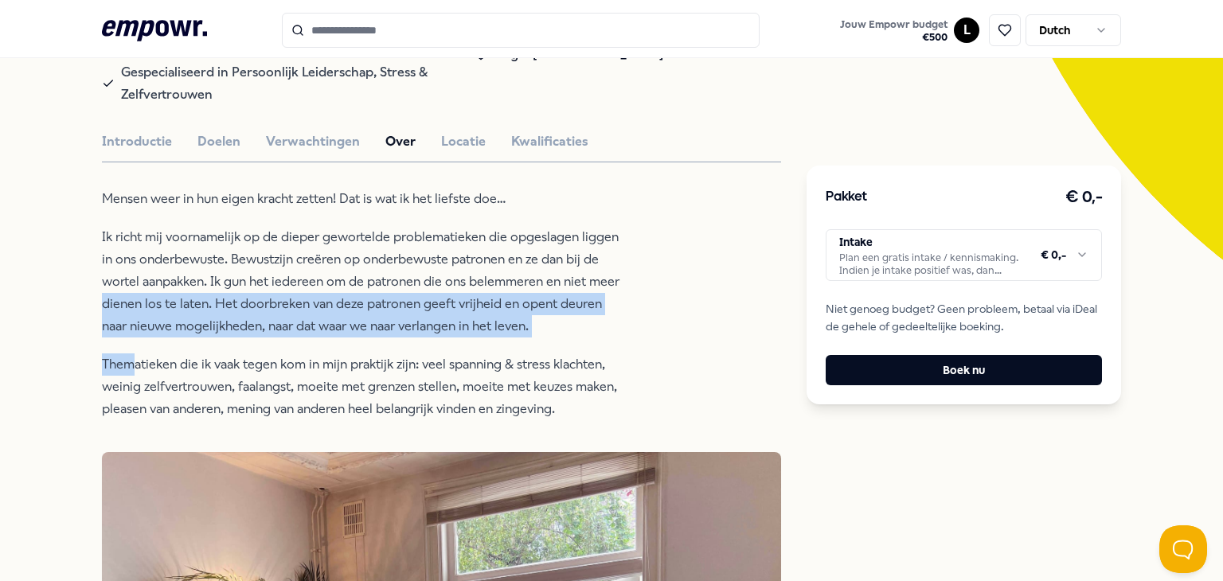
drag, startPoint x: 55, startPoint y: 303, endPoint x: 120, endPoint y: 338, distance: 73.7
click at [120, 338] on div "Mensen weer in hun eigen kracht zetten! Dat is wat ik het liefste doe… Ik richt…" at bounding box center [360, 304] width 517 height 232
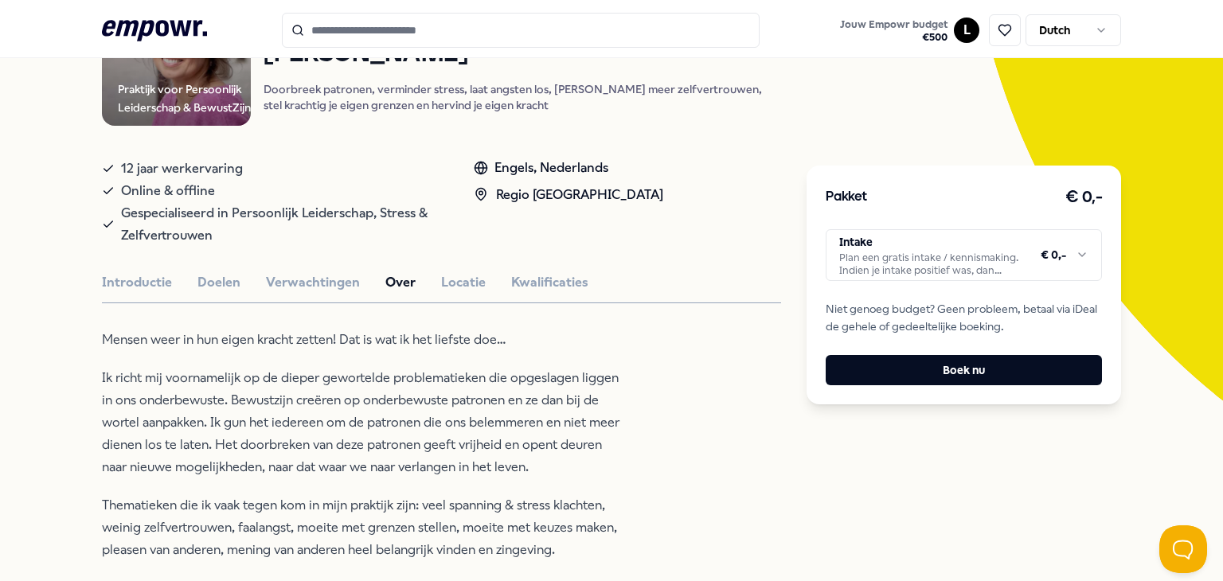
scroll to position [0, 0]
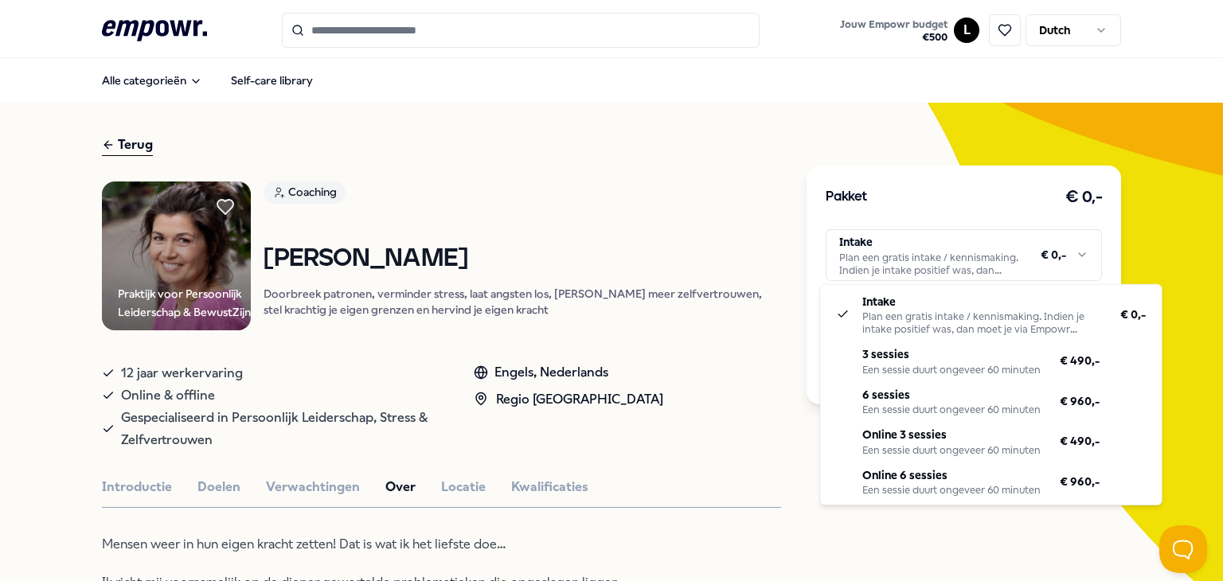
click at [898, 250] on html ".empowr-logo_svg__cls-1{fill:#03032f} Jouw Empowr budget € 500 L Dutch Alle cat…" at bounding box center [611, 290] width 1223 height 581
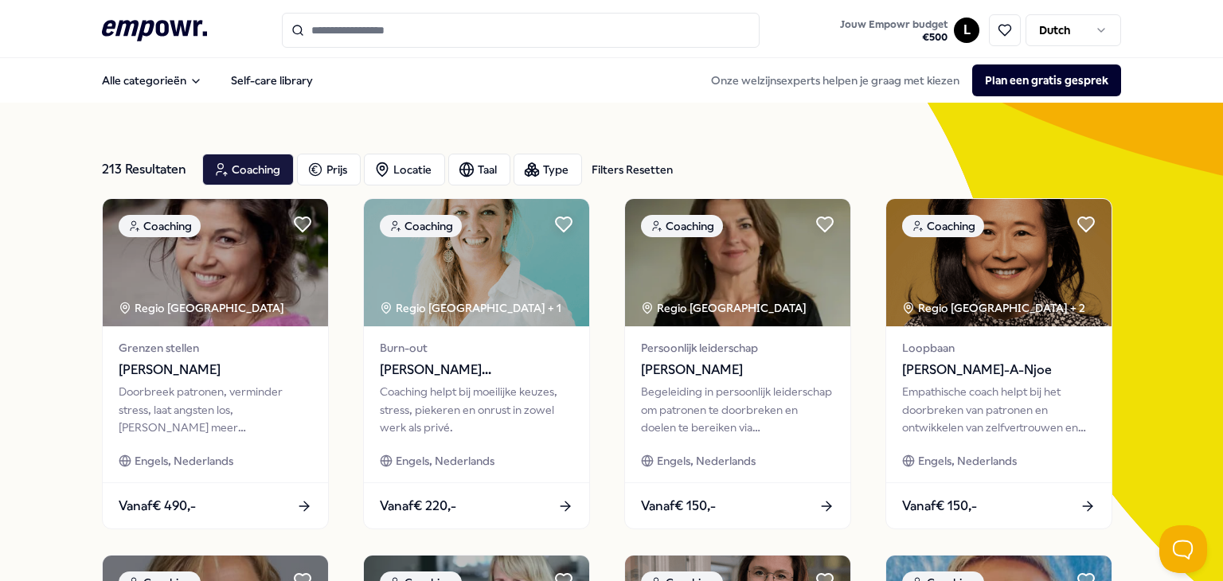
scroll to position [322, 0]
